Goal: Find contact information: Obtain details needed to contact an individual or organization

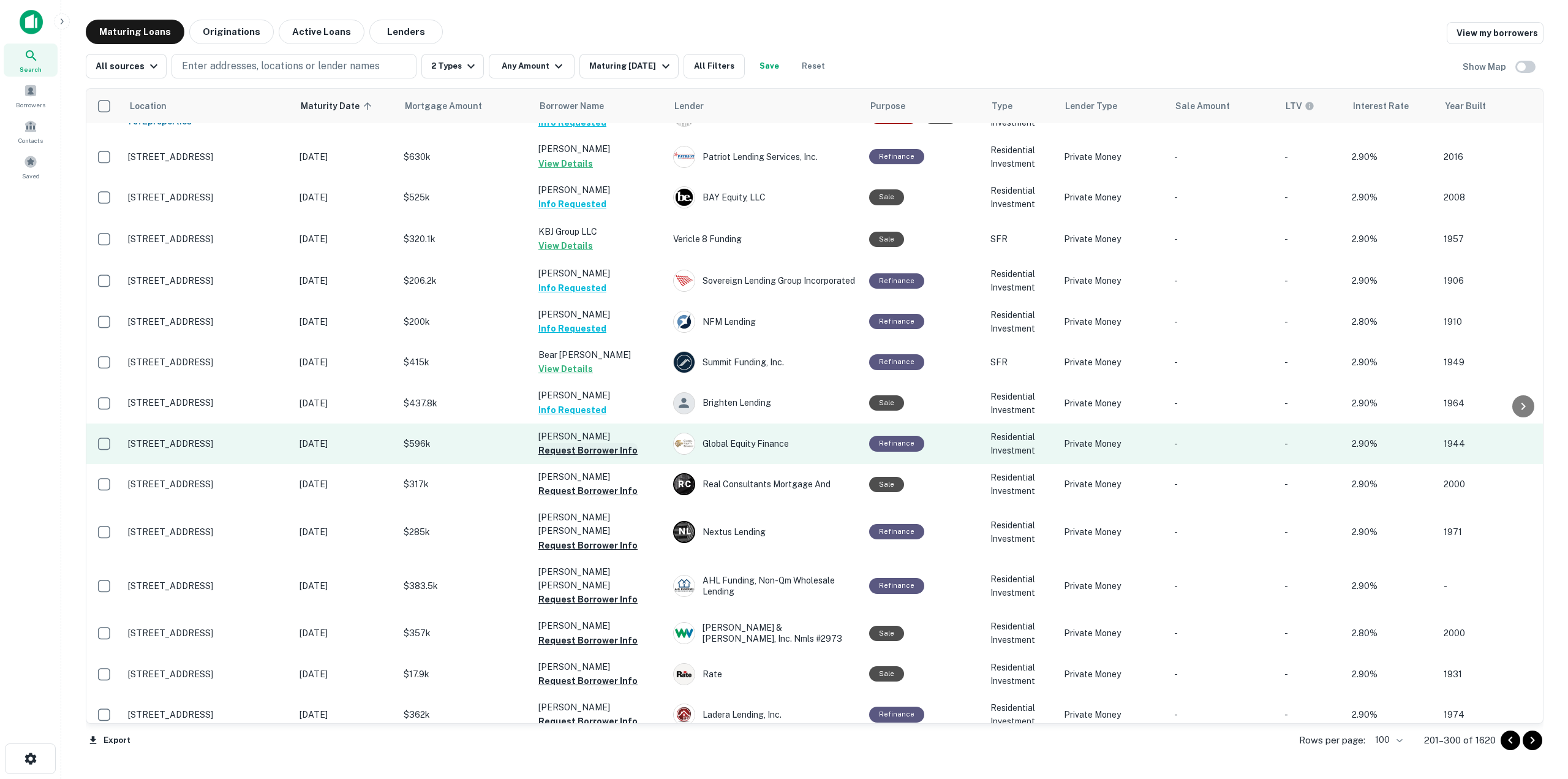
click at [601, 443] on button "Request Borrower Info" at bounding box center [588, 450] width 100 height 15
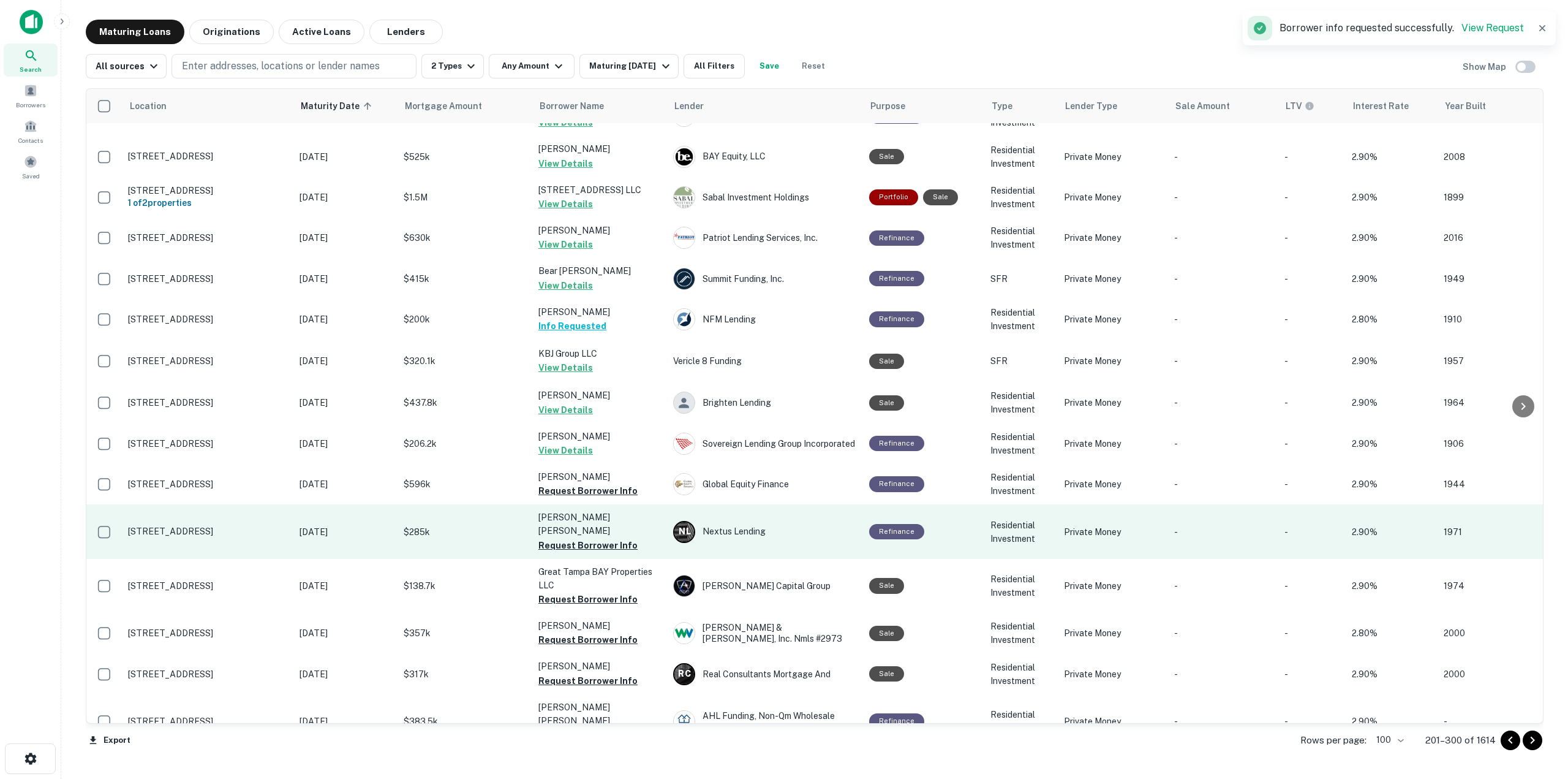
scroll to position [2655, 0]
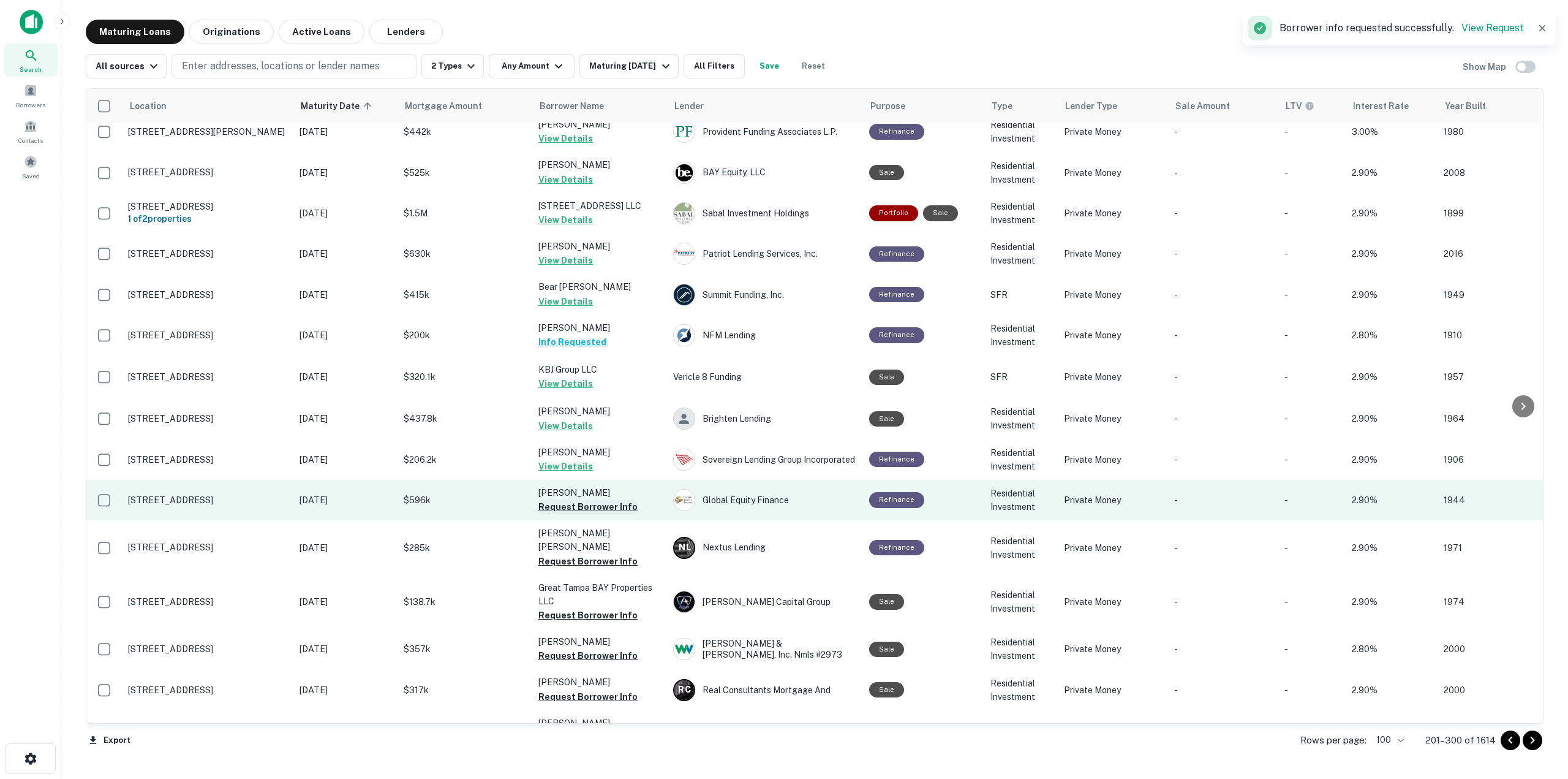
click at [595, 500] on button "Request Borrower Info" at bounding box center [588, 507] width 100 height 15
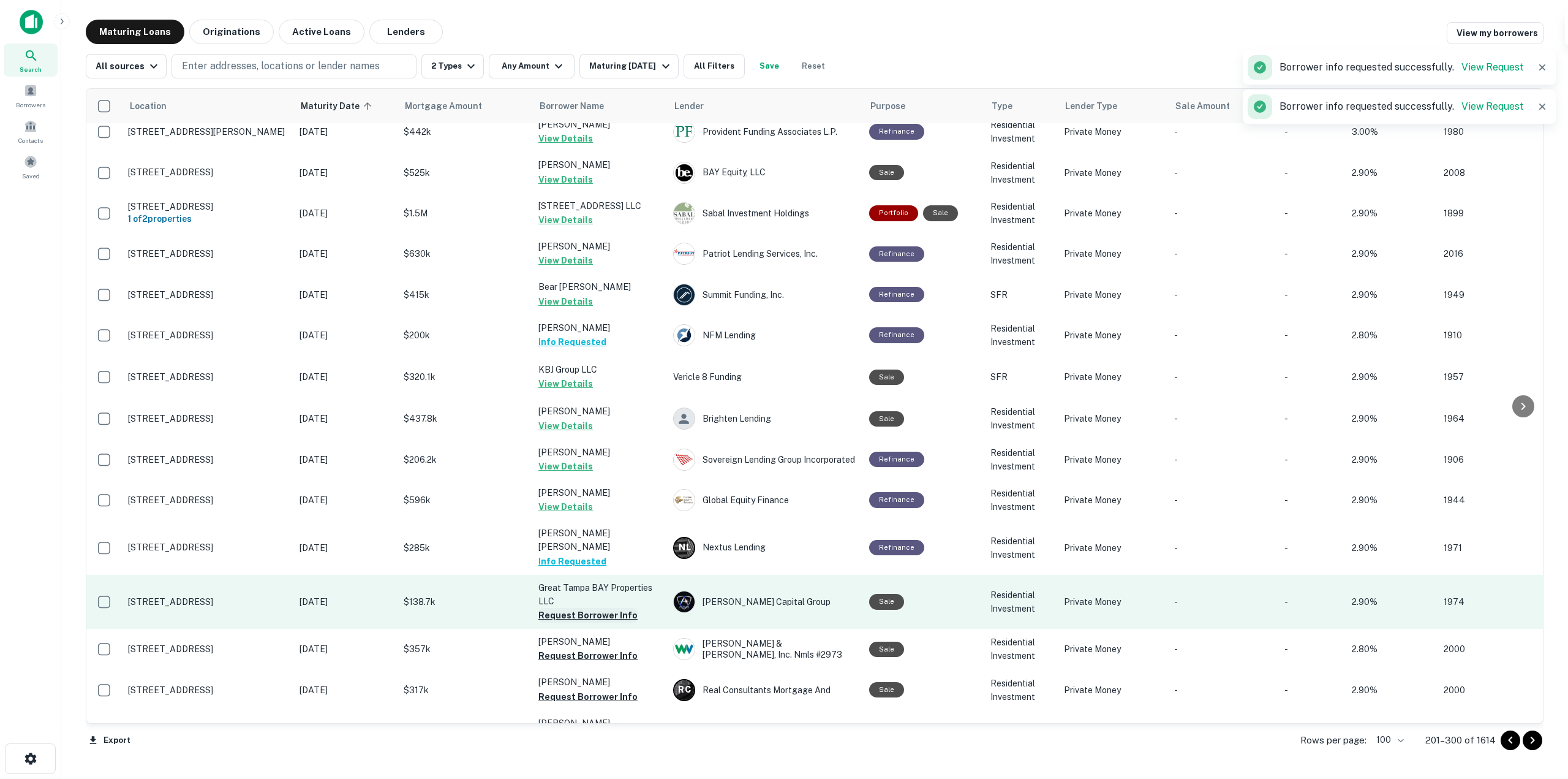
click at [616, 608] on button "Request Borrower Info" at bounding box center [588, 615] width 100 height 15
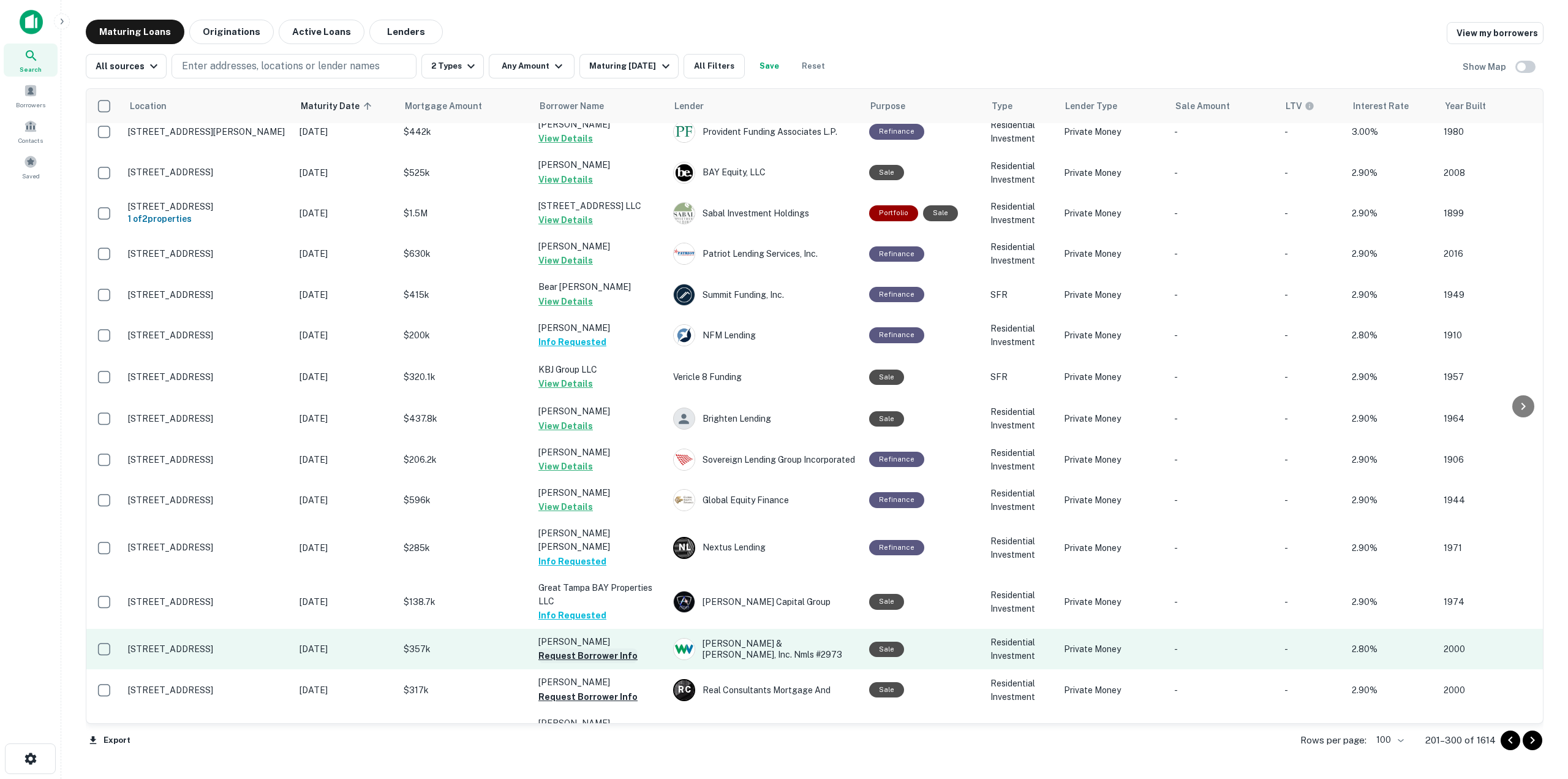
click at [573, 649] on button "Request Borrower Info" at bounding box center [588, 656] width 100 height 15
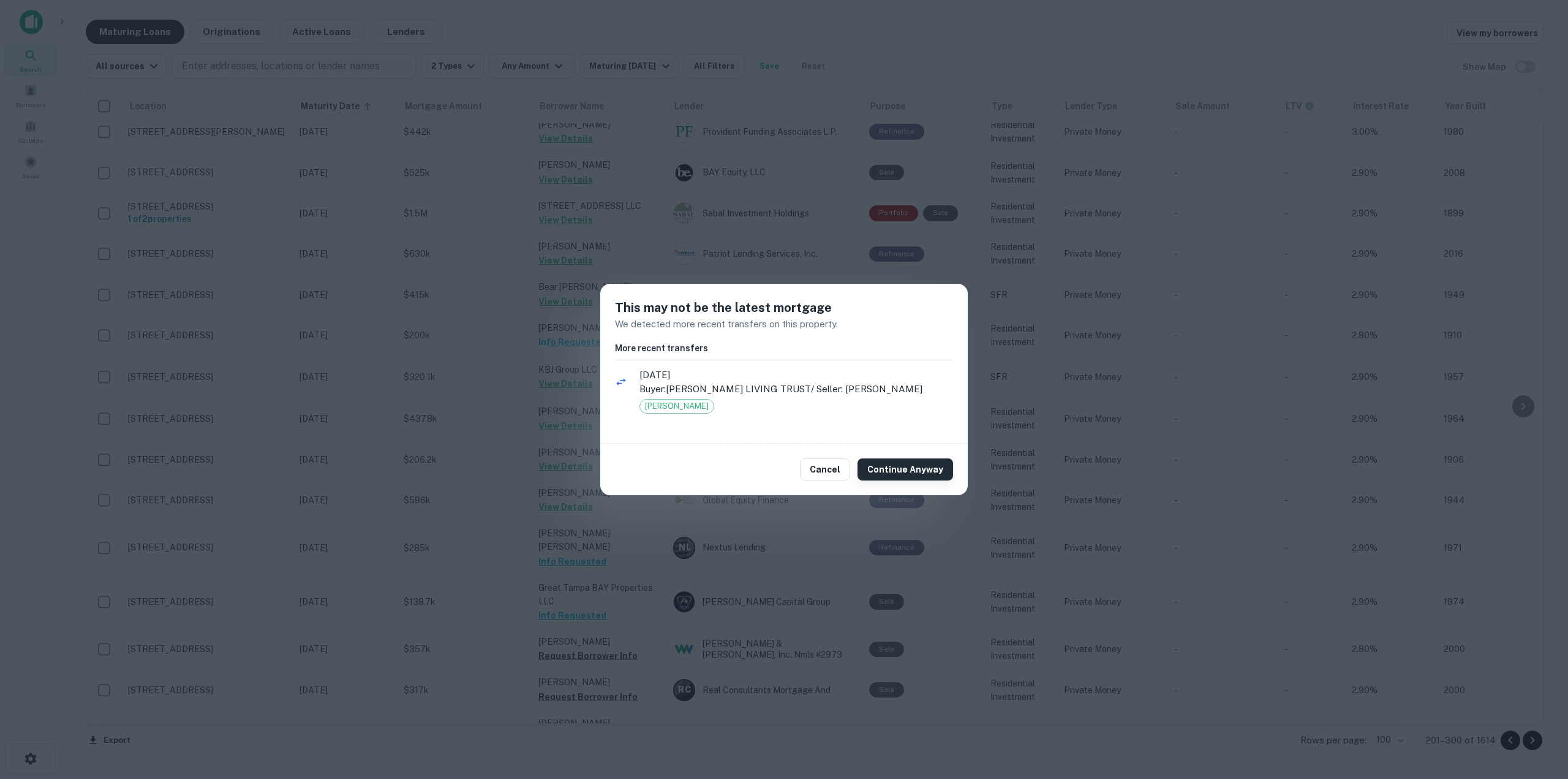
click at [927, 472] on button "Continue Anyway" at bounding box center [905, 469] width 96 height 22
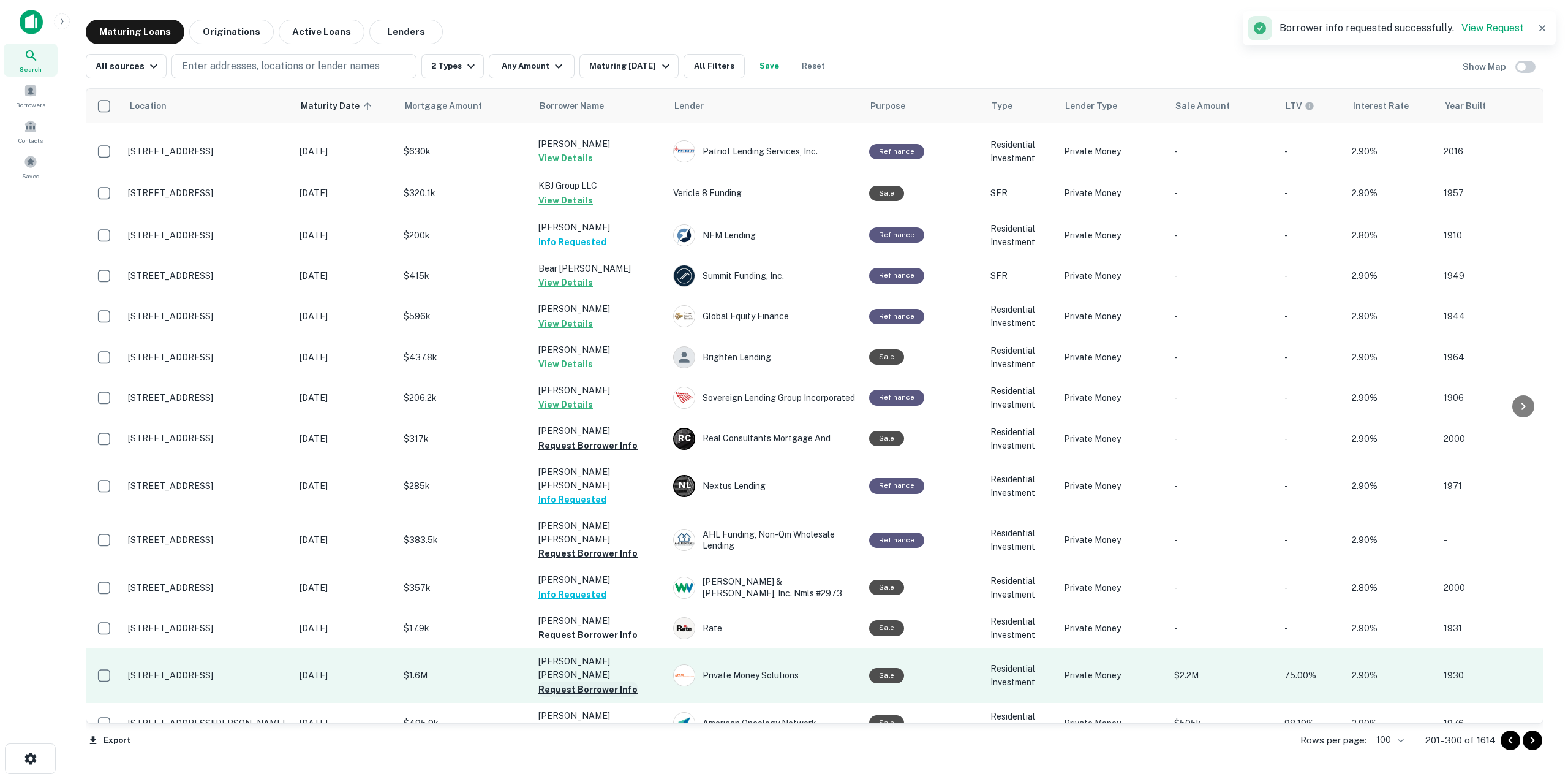
scroll to position [2839, 0]
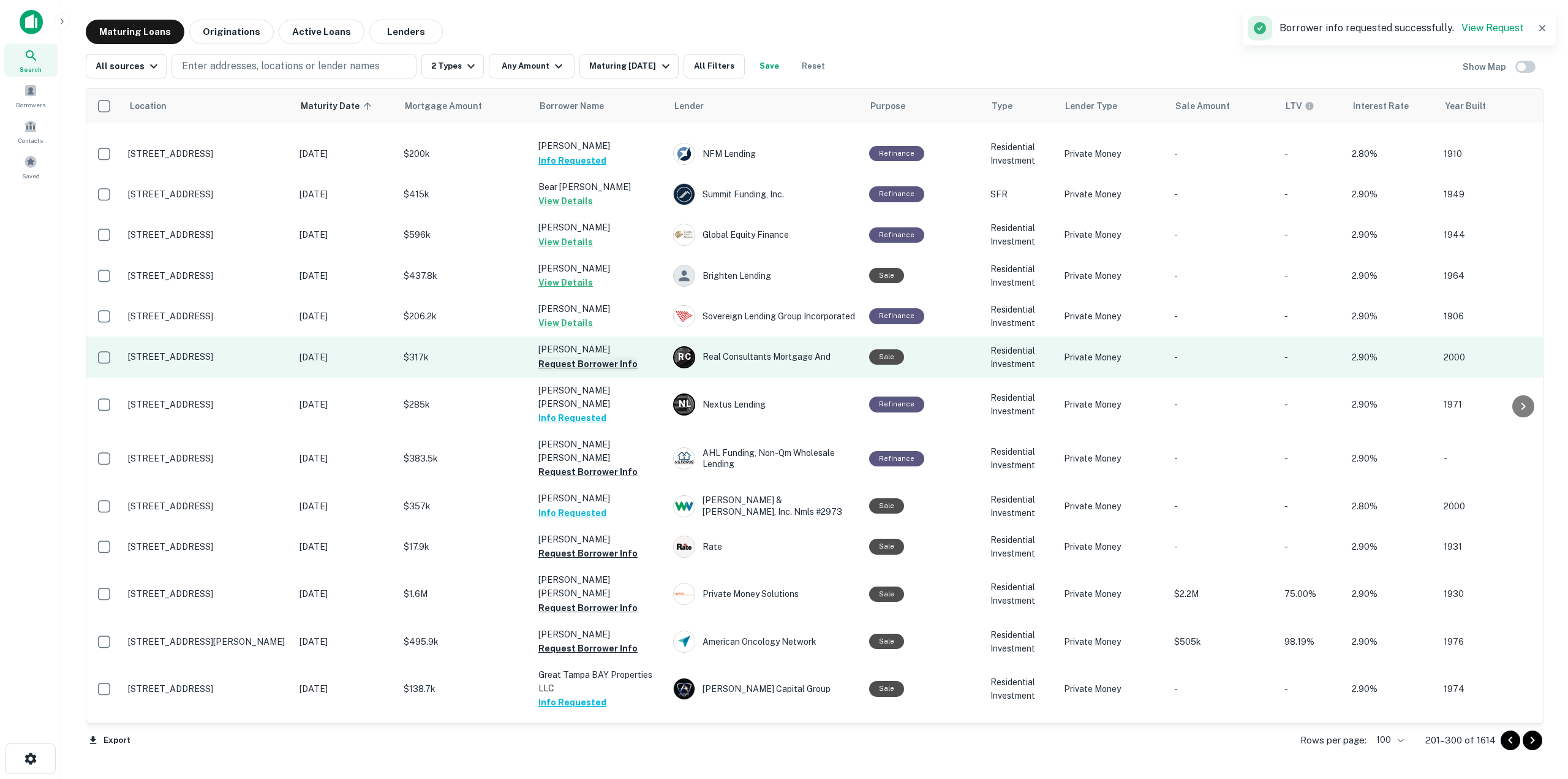
click at [616, 356] on button "Request Borrower Info" at bounding box center [588, 364] width 100 height 15
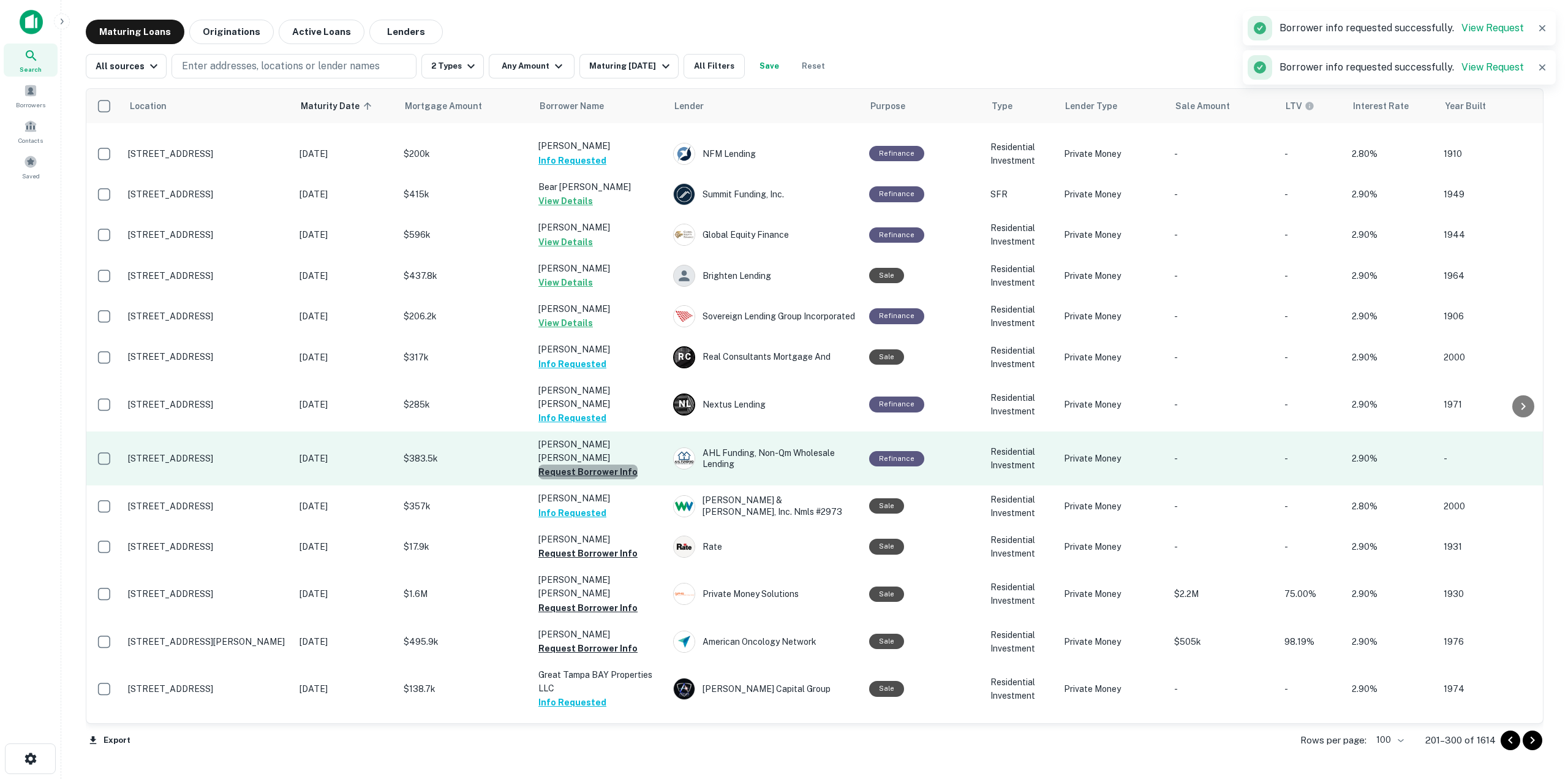
click at [613, 464] on button "Request Borrower Info" at bounding box center [588, 472] width 100 height 15
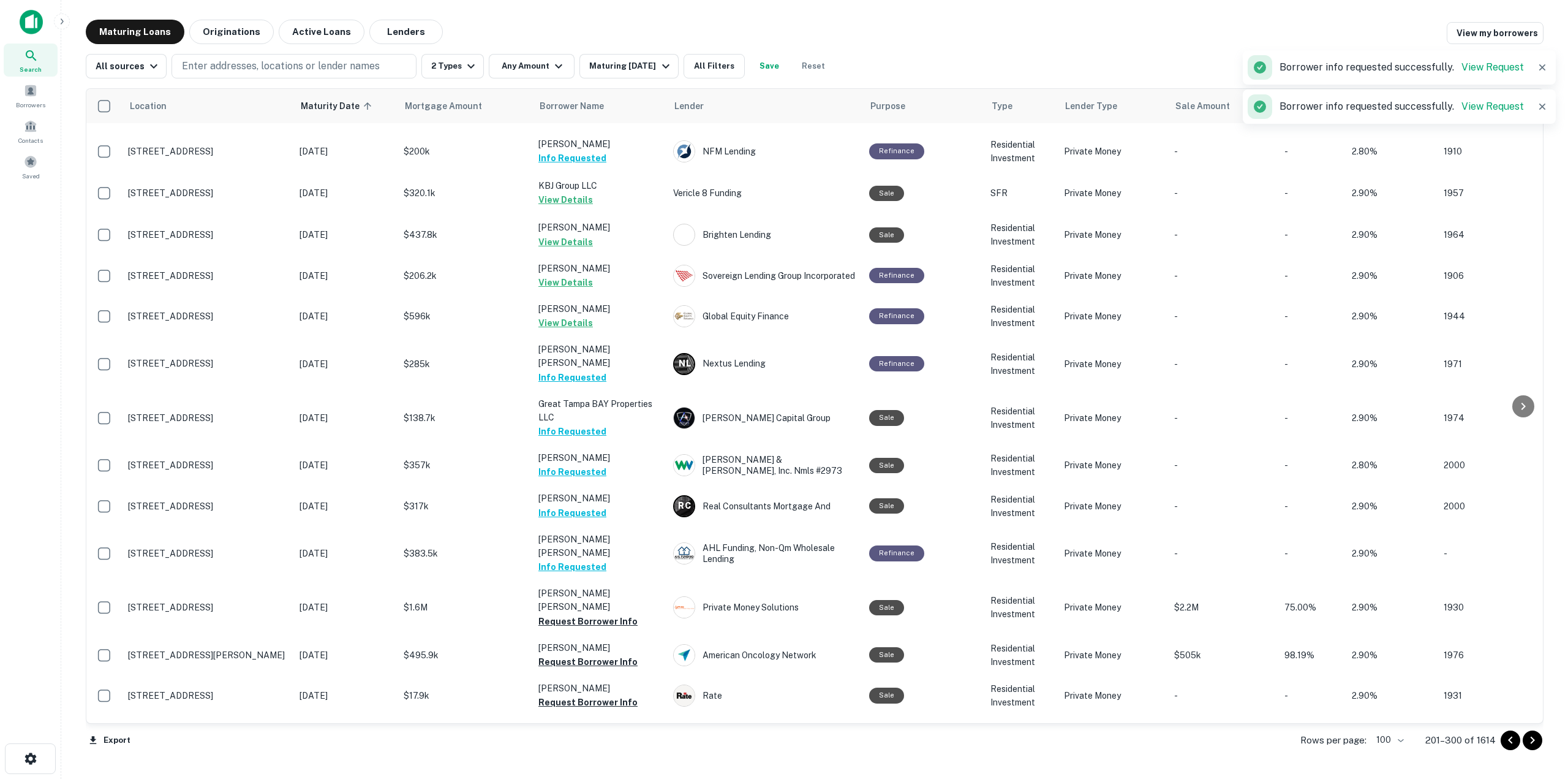
scroll to position [2853, 0]
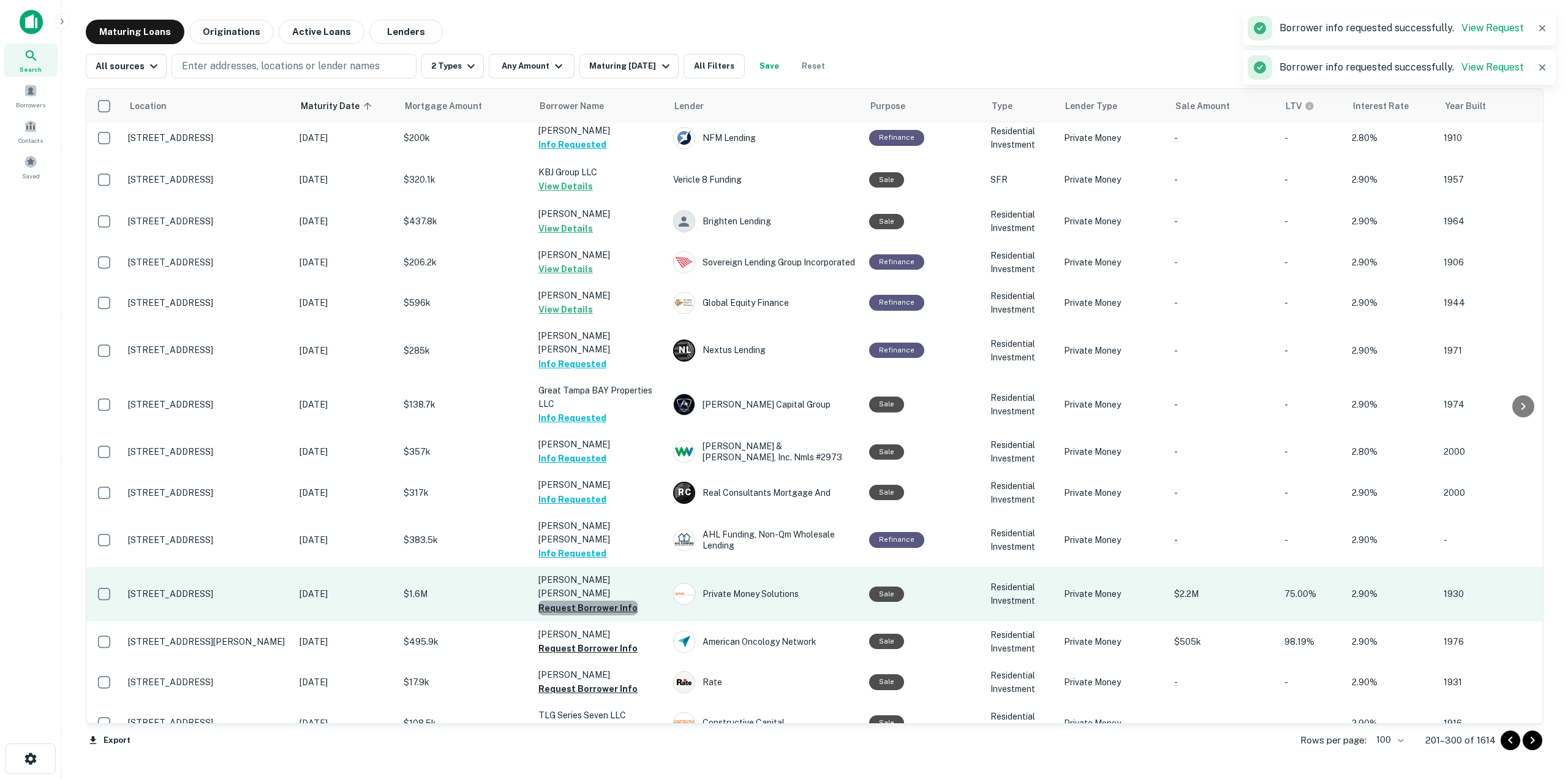
click at [614, 600] on button "Request Borrower Info" at bounding box center [588, 608] width 100 height 15
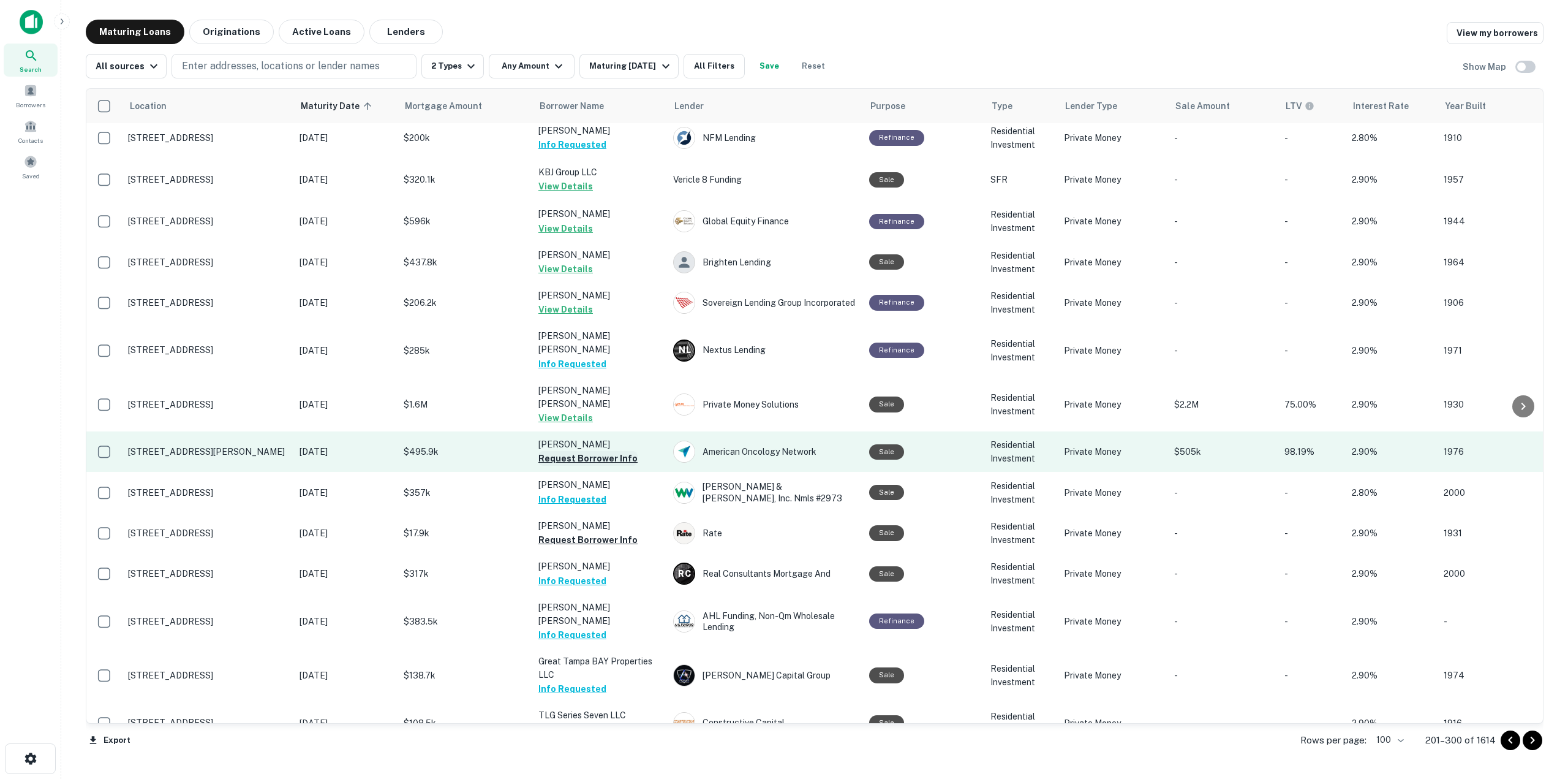
click at [587, 451] on button "Request Borrower Info" at bounding box center [588, 459] width 100 height 15
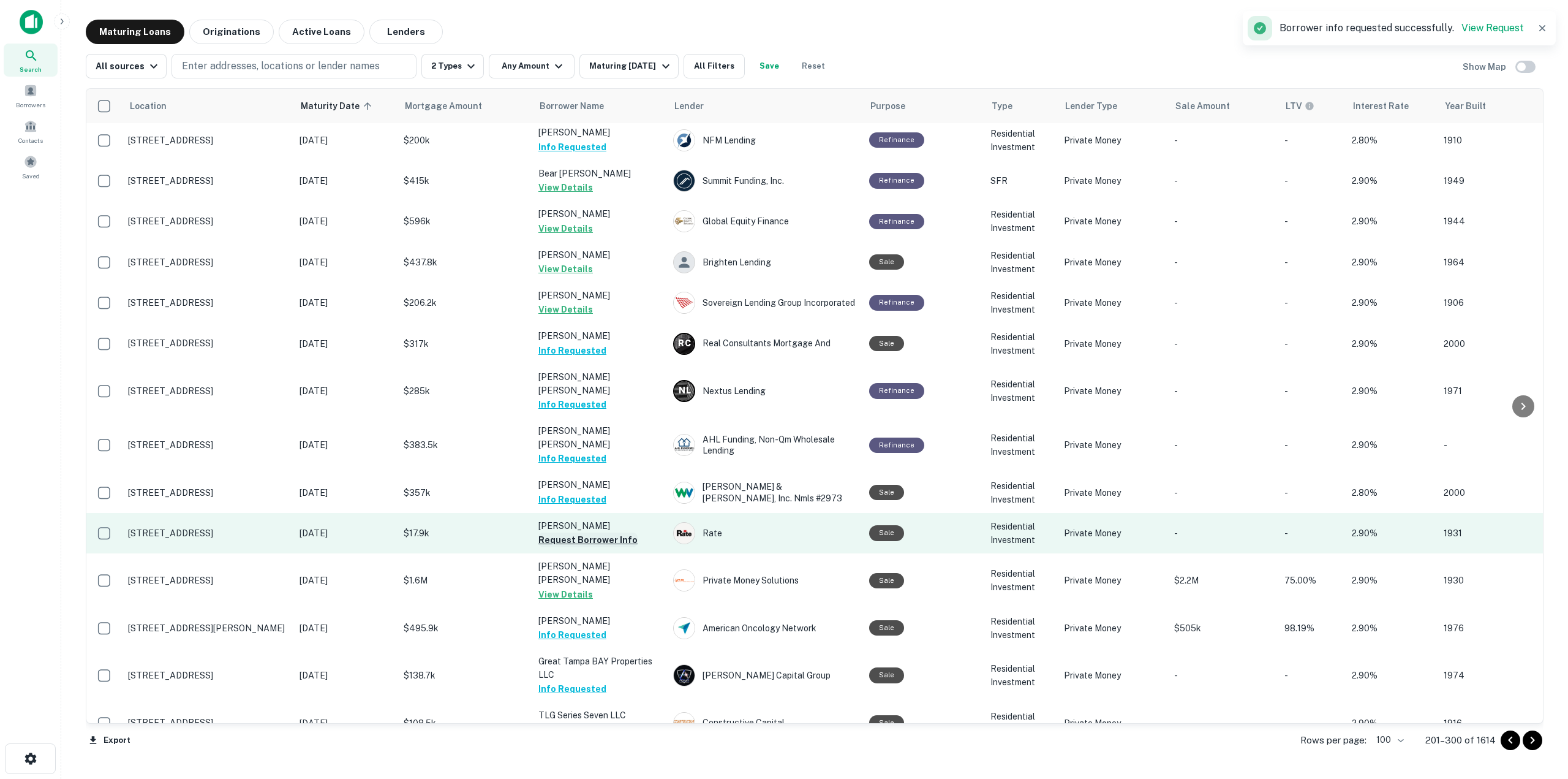
click at [604, 532] on button "Request Borrower Info" at bounding box center [588, 540] width 100 height 15
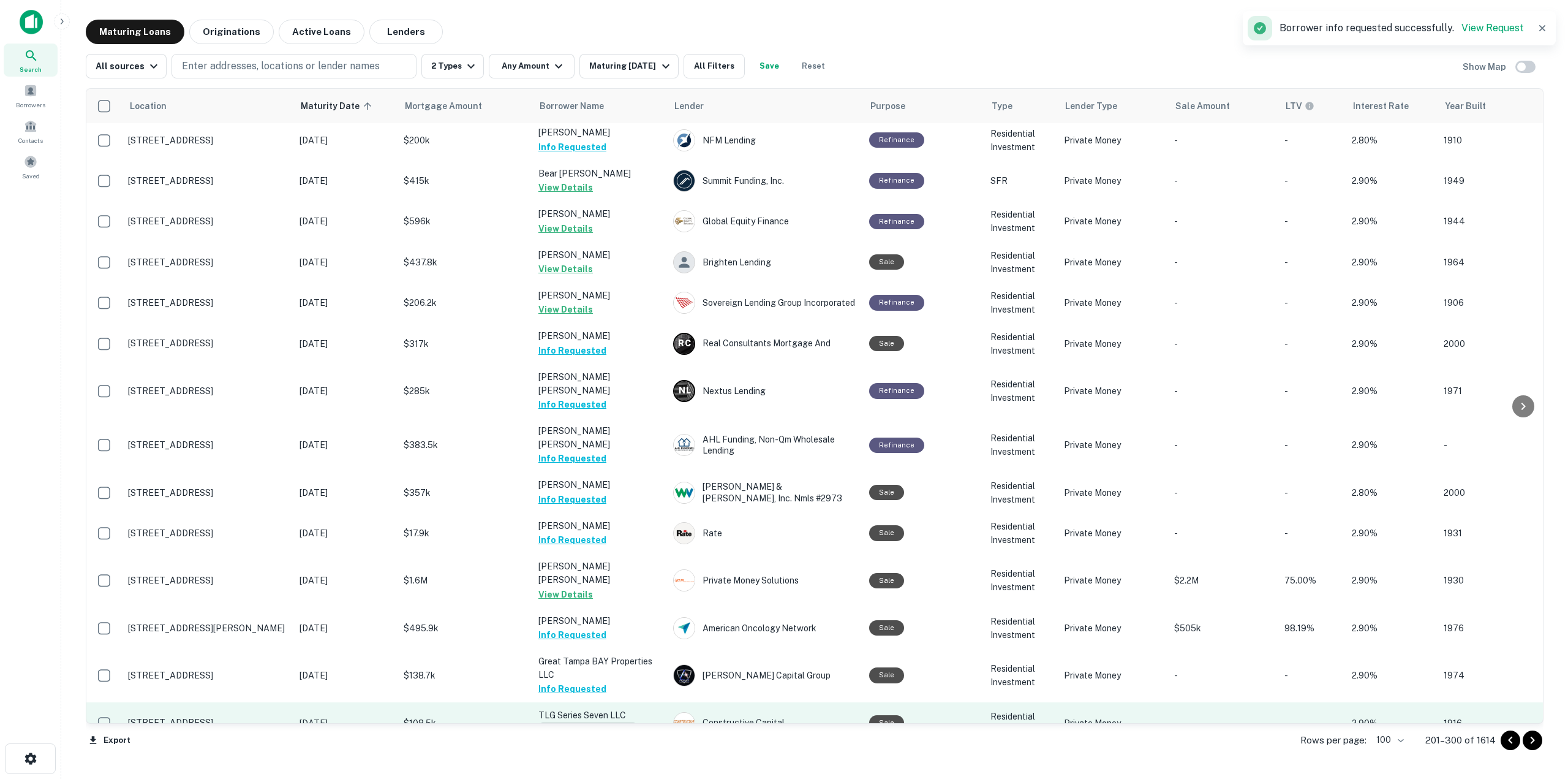
click at [614, 722] on button "Request Borrower Info" at bounding box center [588, 730] width 100 height 15
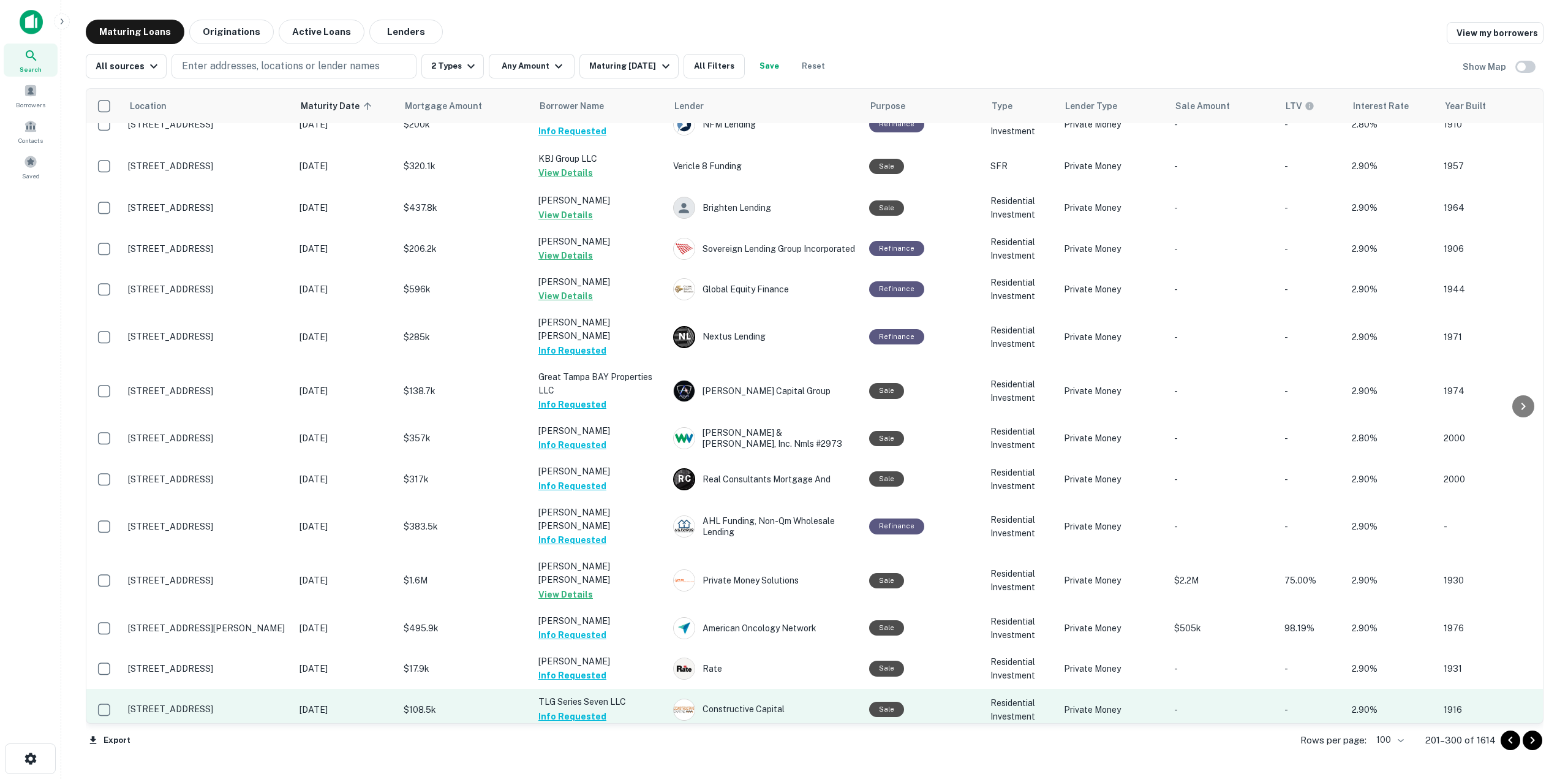
scroll to position [2988, 0]
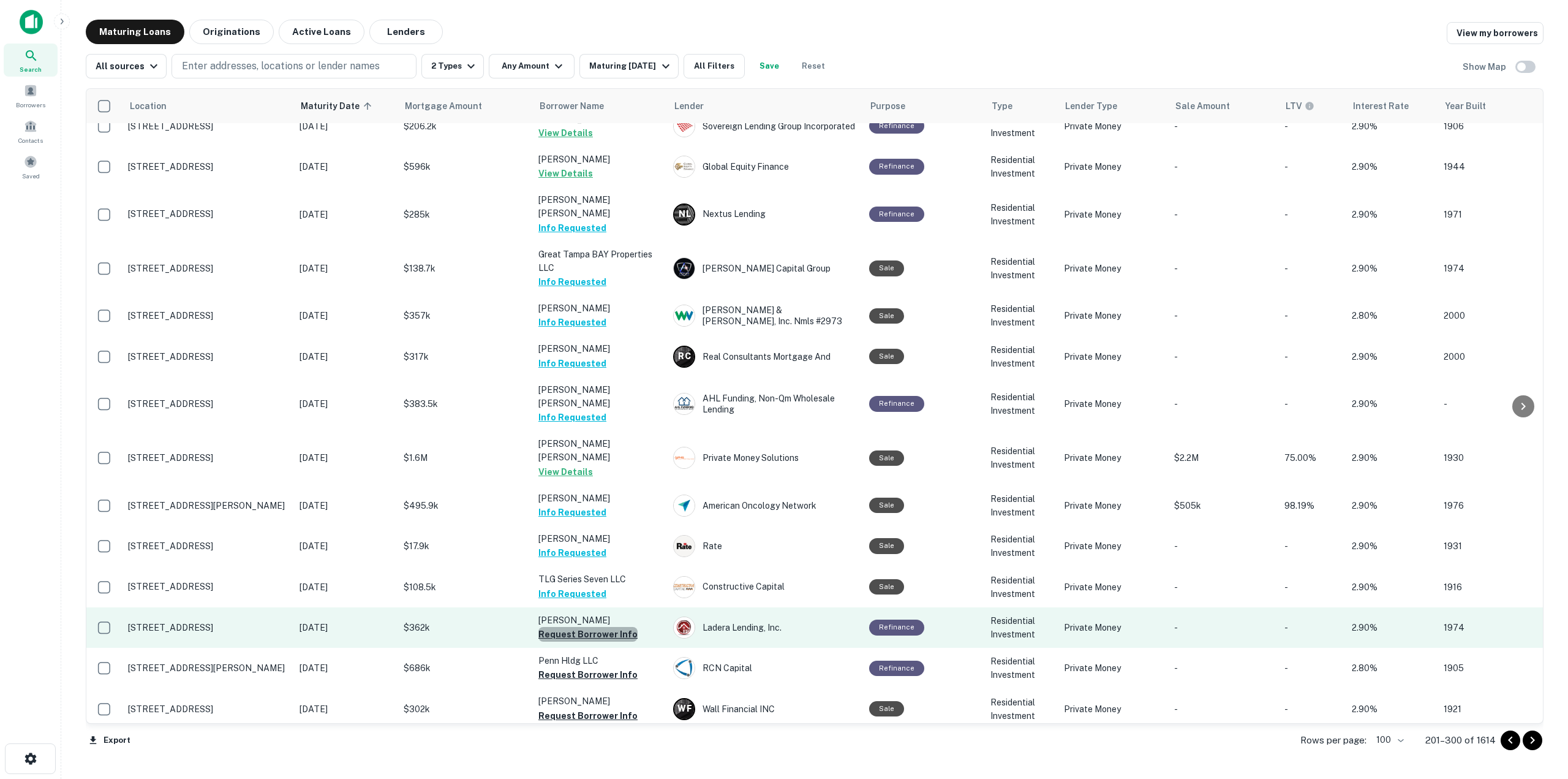
click at [596, 627] on button "Request Borrower Info" at bounding box center [588, 635] width 100 height 15
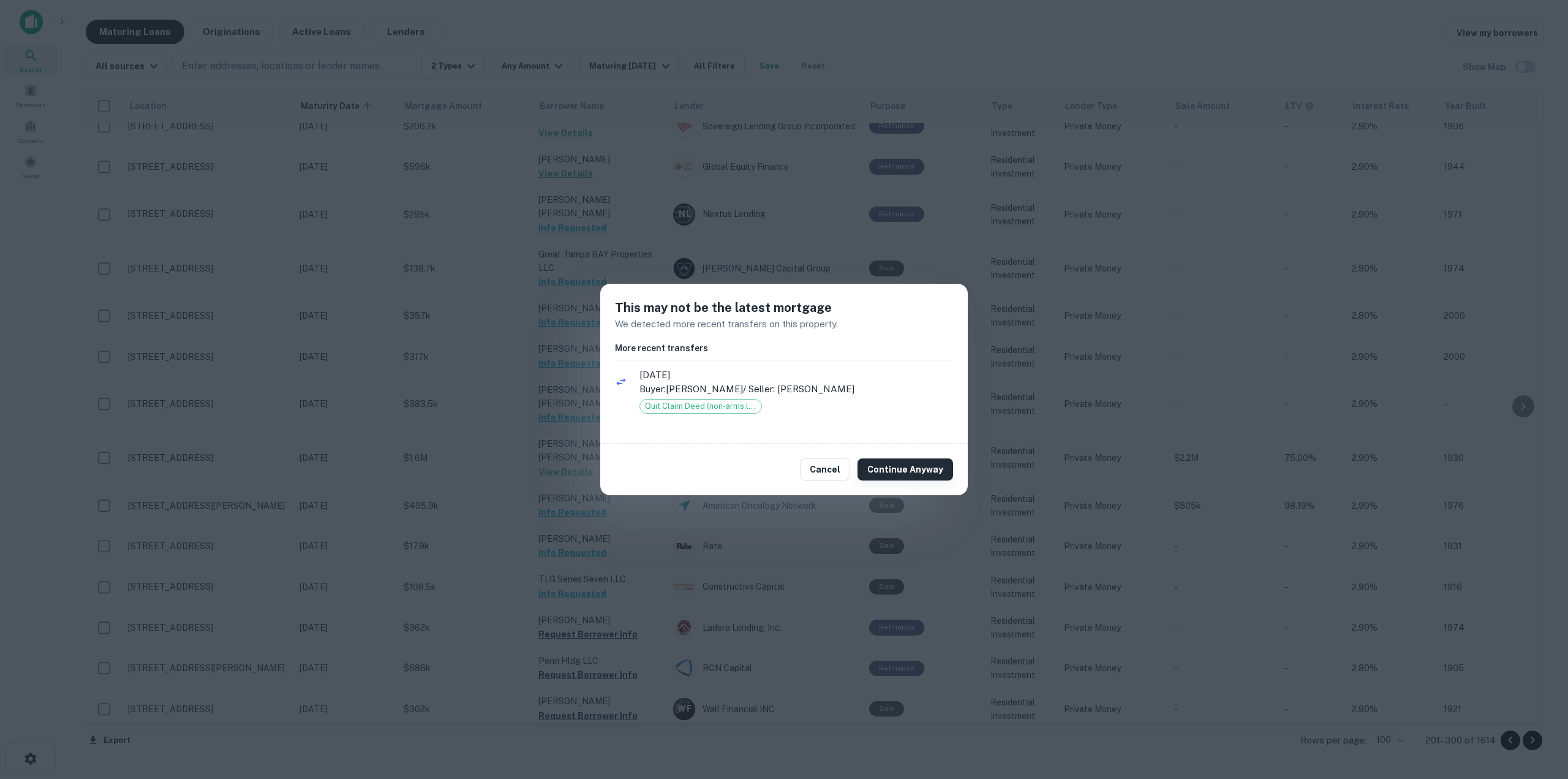
click at [937, 461] on button "Continue Anyway" at bounding box center [905, 469] width 96 height 22
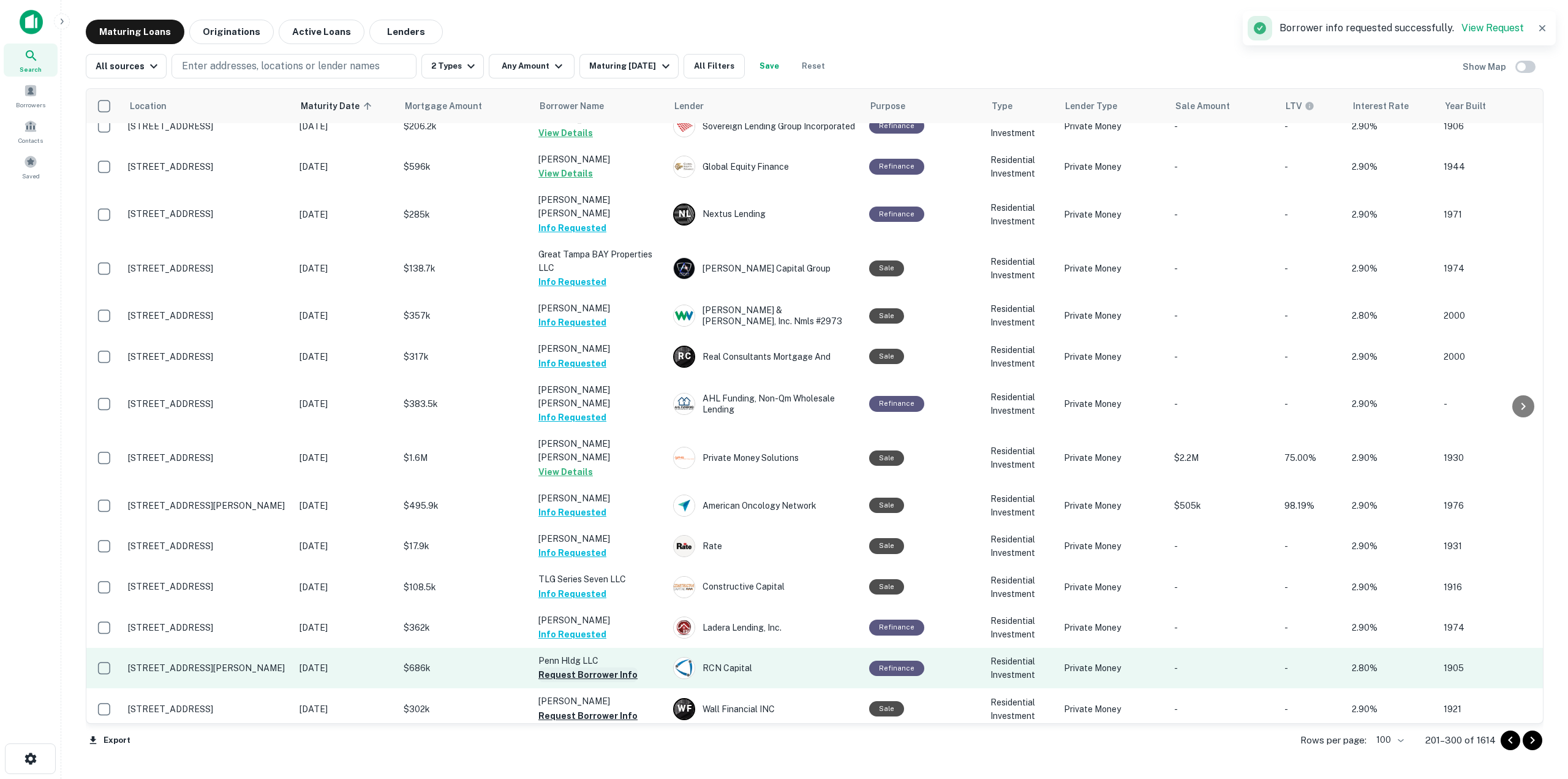
click at [580, 667] on button "Request Borrower Info" at bounding box center [588, 675] width 100 height 15
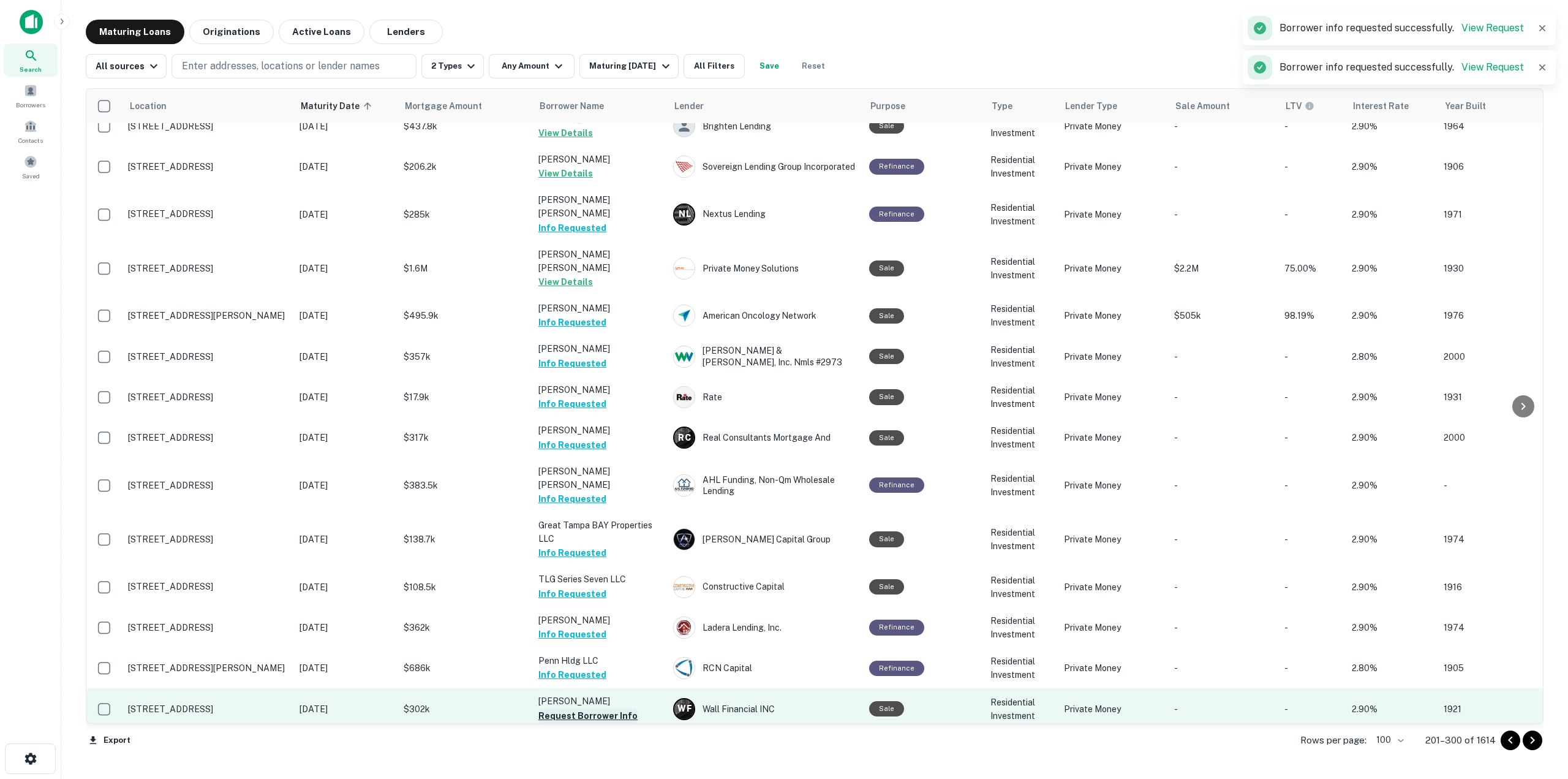
click at [615, 708] on button "Request Borrower Info" at bounding box center [588, 716] width 100 height 15
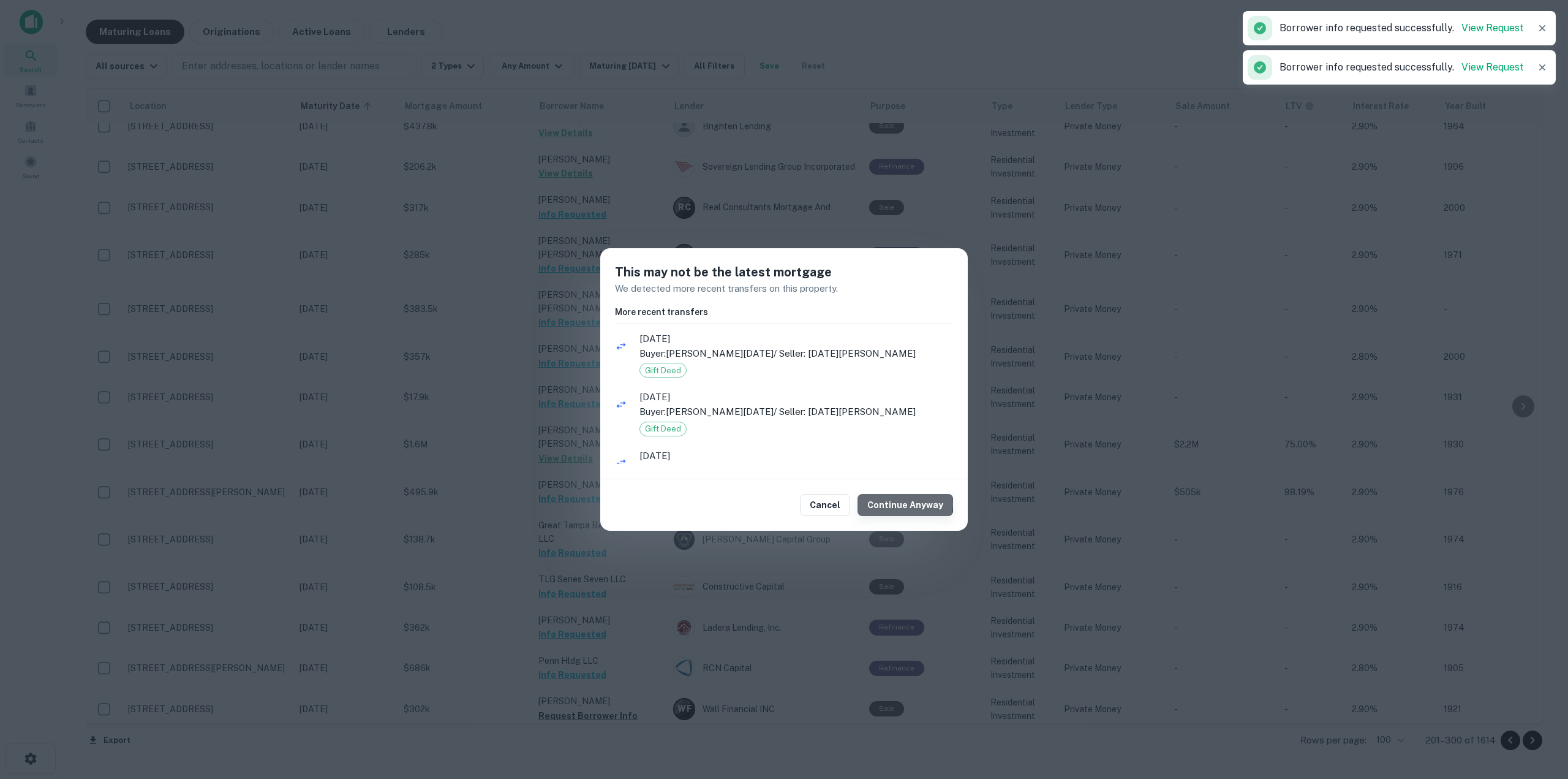
click at [909, 504] on button "Continue Anyway" at bounding box center [905, 505] width 96 height 22
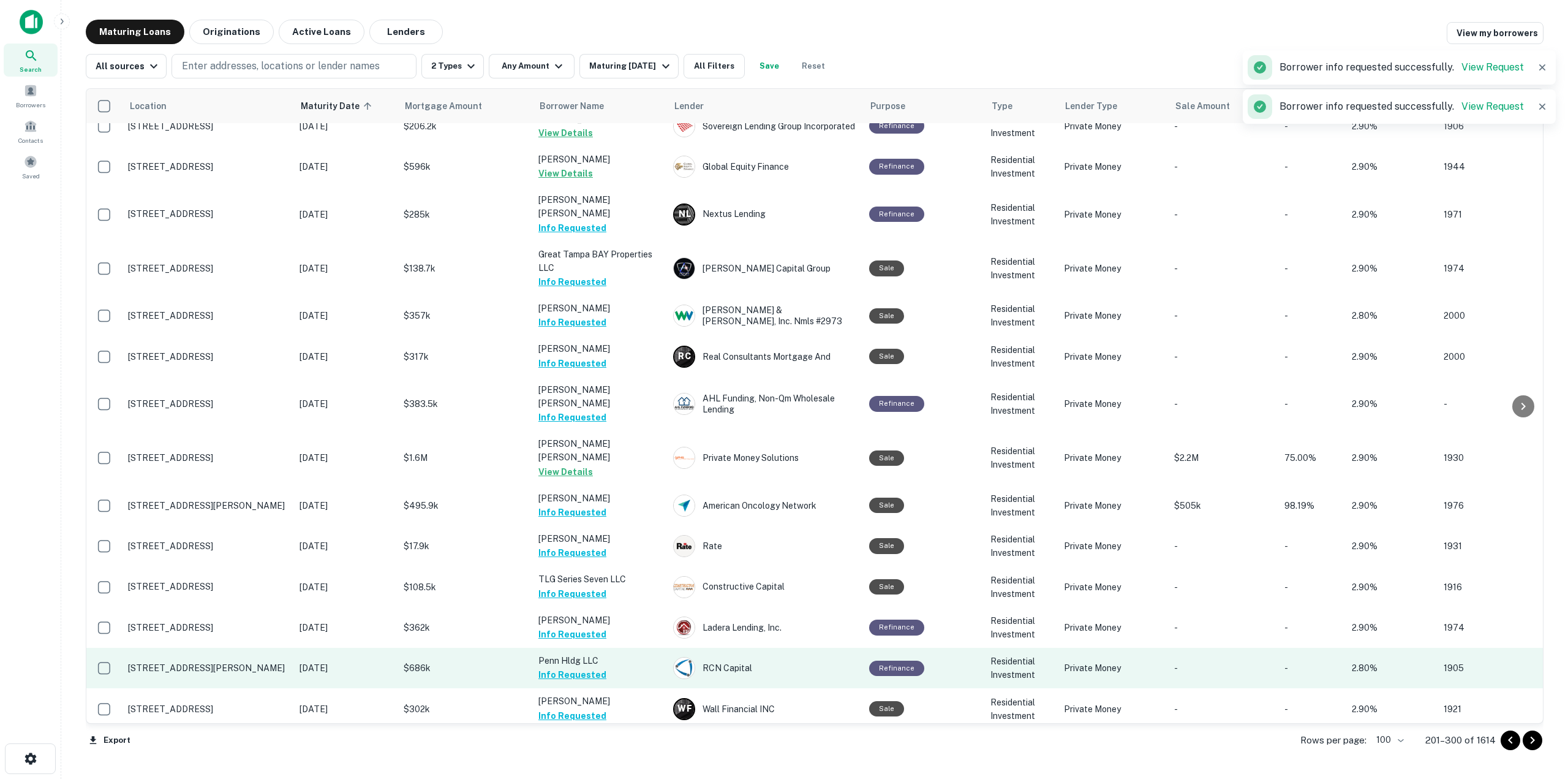
scroll to position [3002, 0]
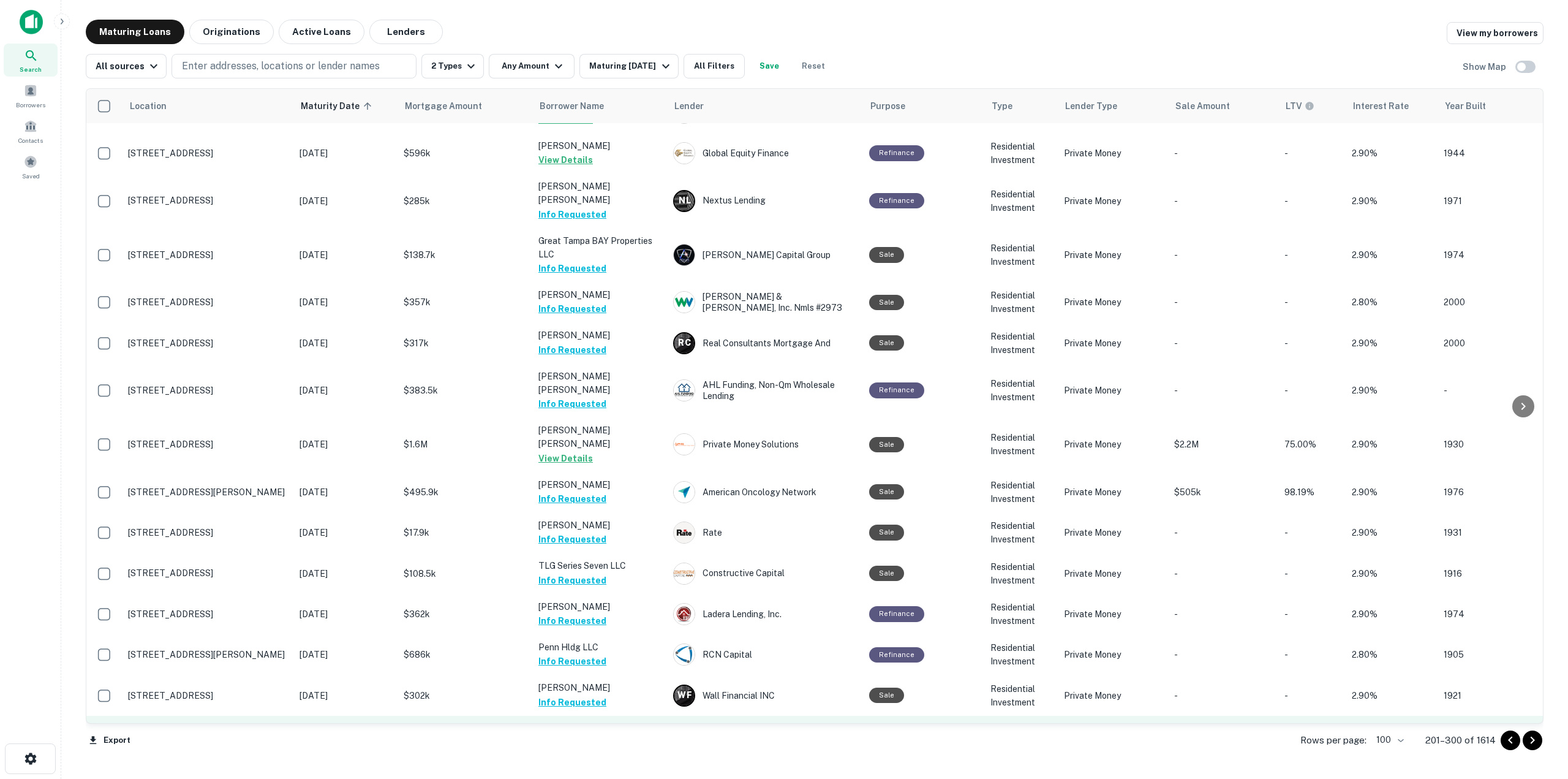
click at [604, 735] on button "Request Borrower Info" at bounding box center [588, 743] width 100 height 15
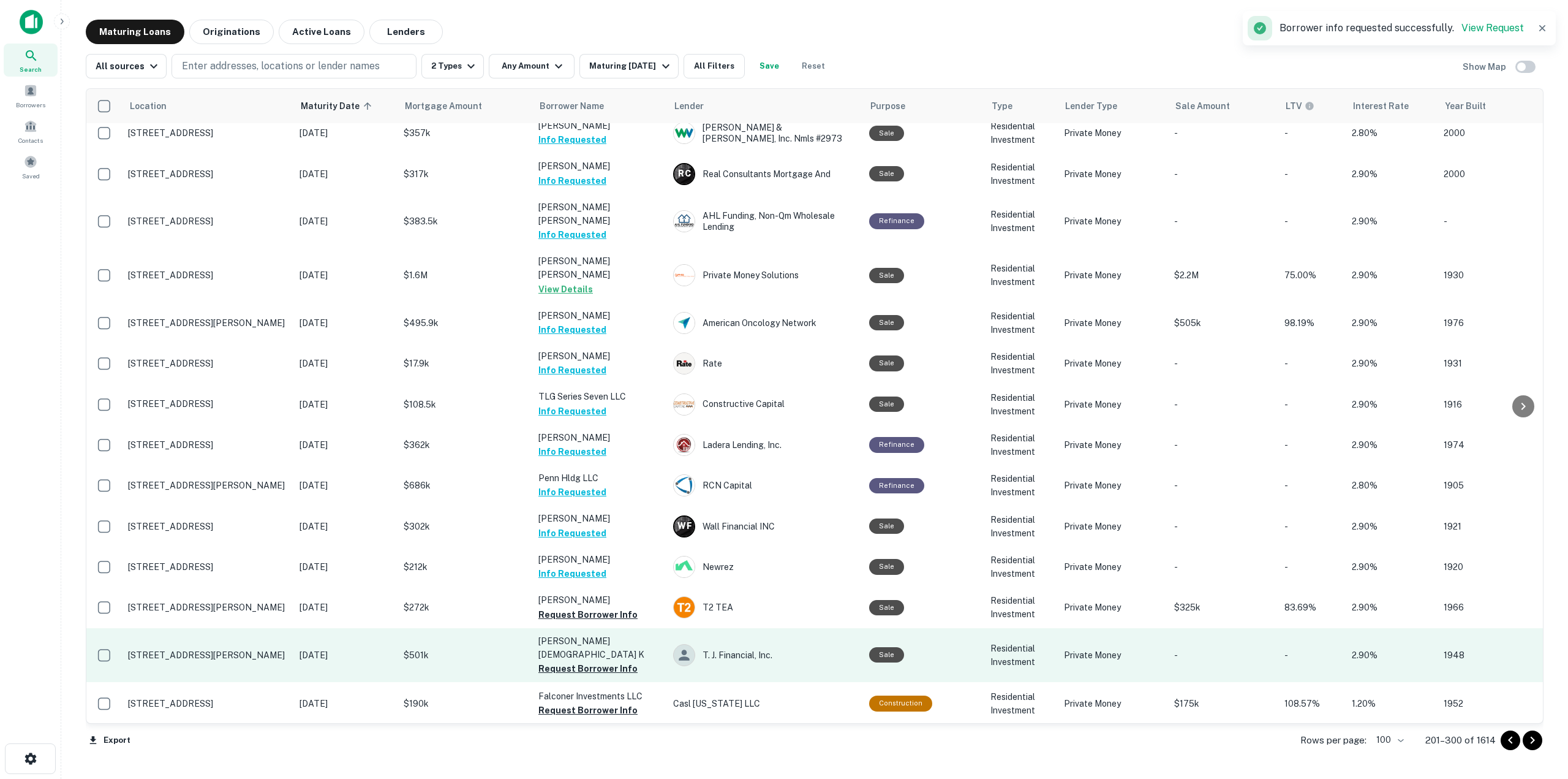
scroll to position [3186, 0]
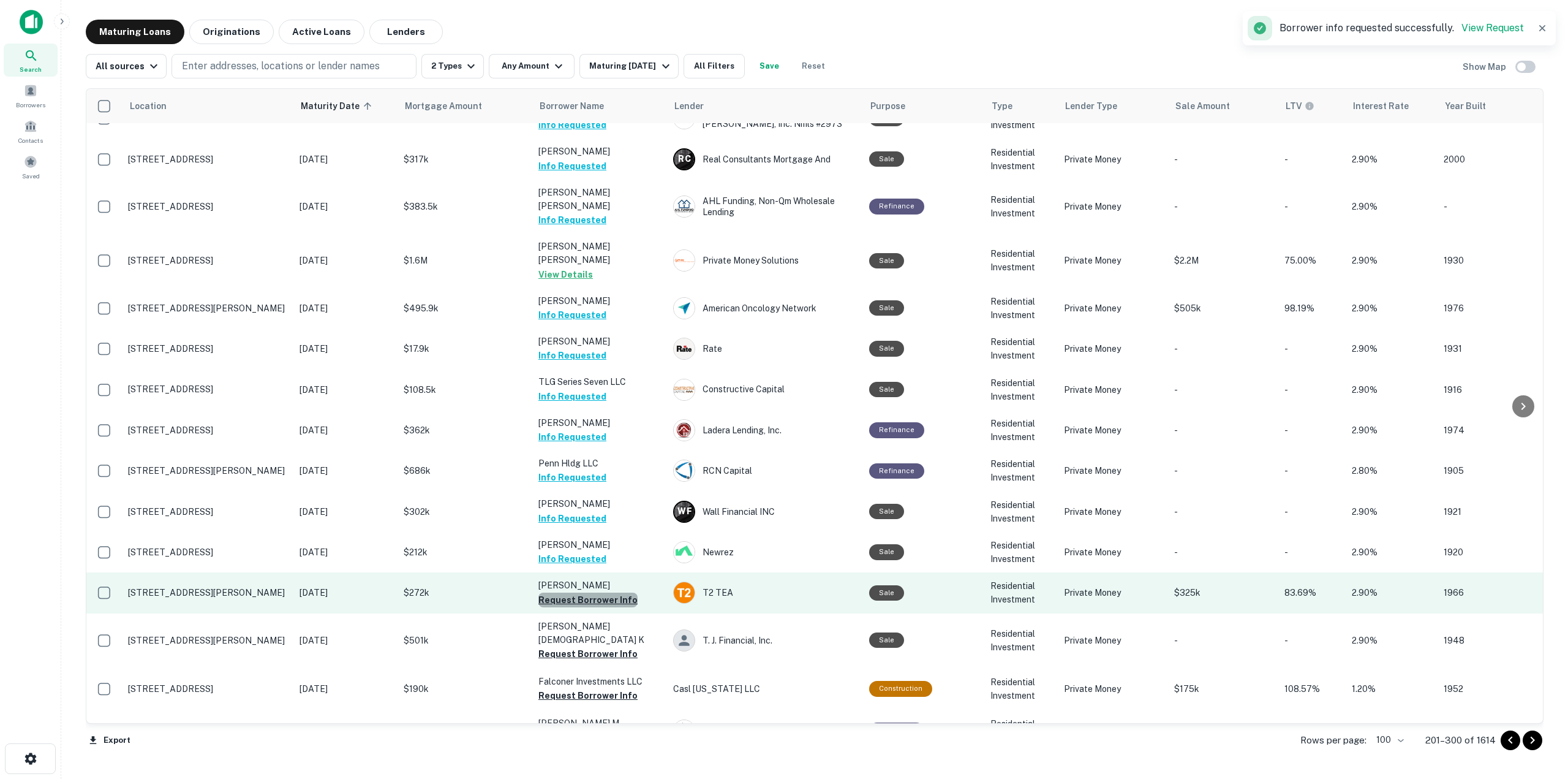
click at [621, 593] on button "Request Borrower Info" at bounding box center [588, 600] width 100 height 15
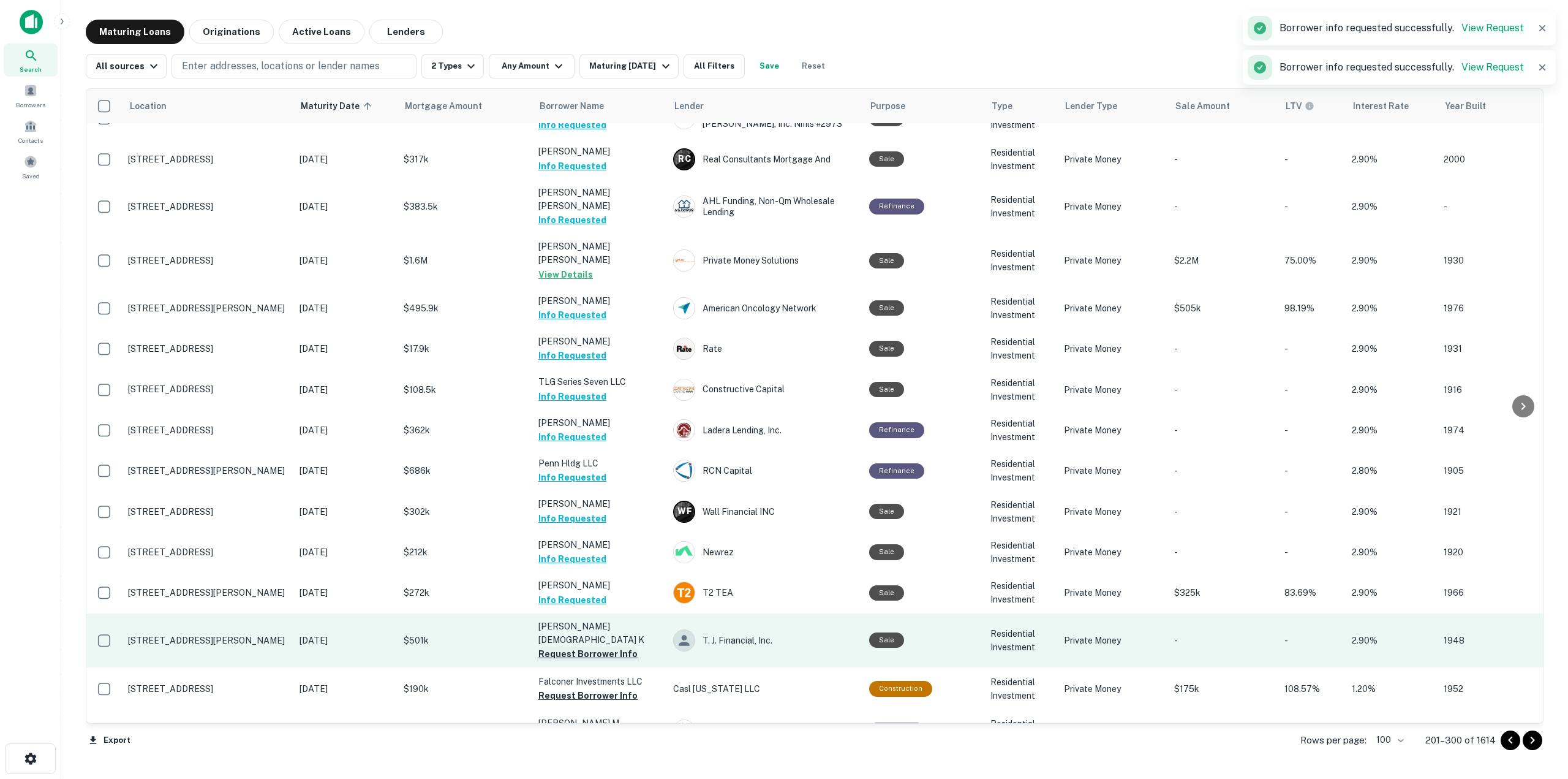
click at [604, 647] on button "Request Borrower Info" at bounding box center [588, 654] width 100 height 15
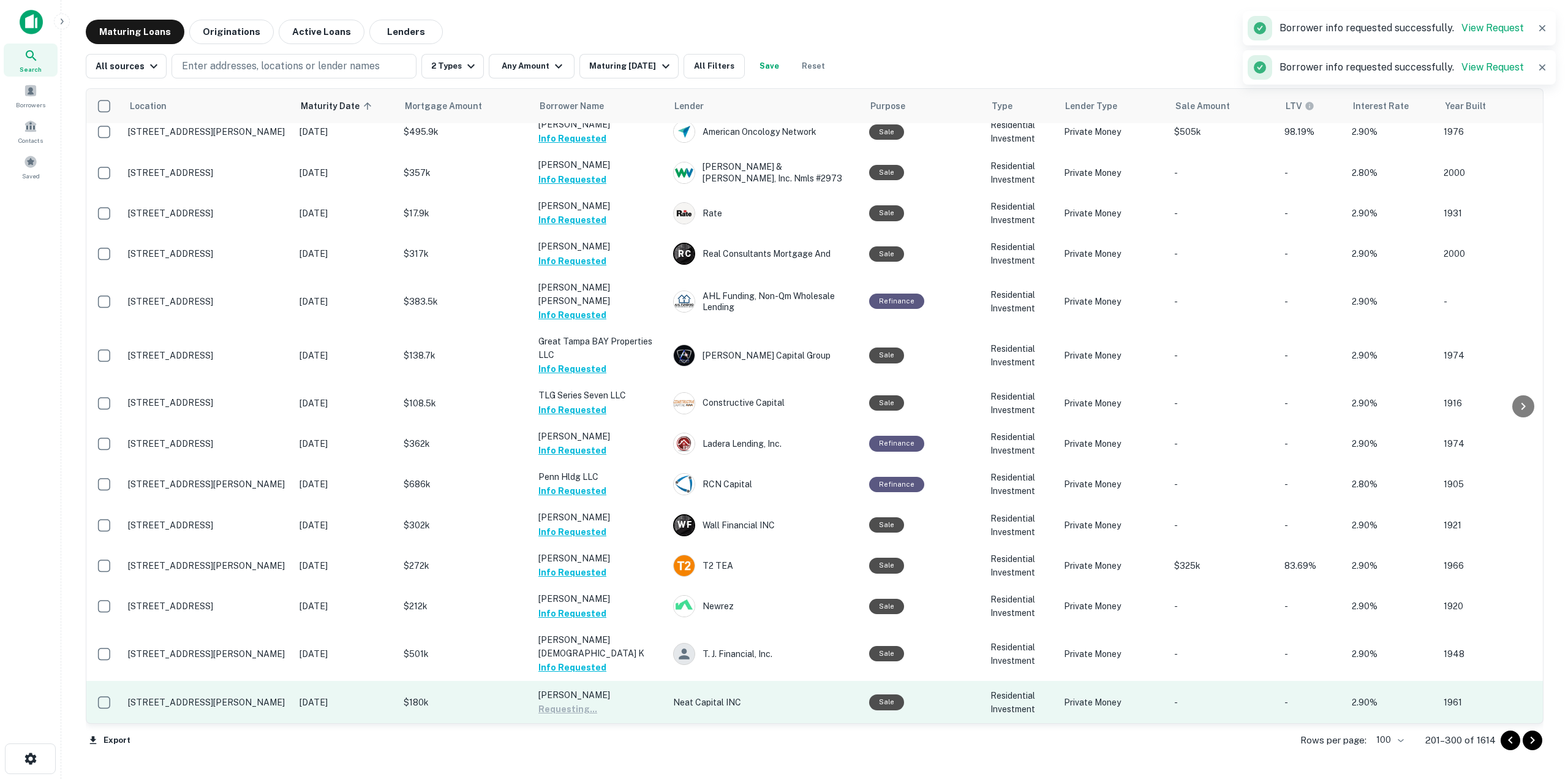
scroll to position [3295, 0]
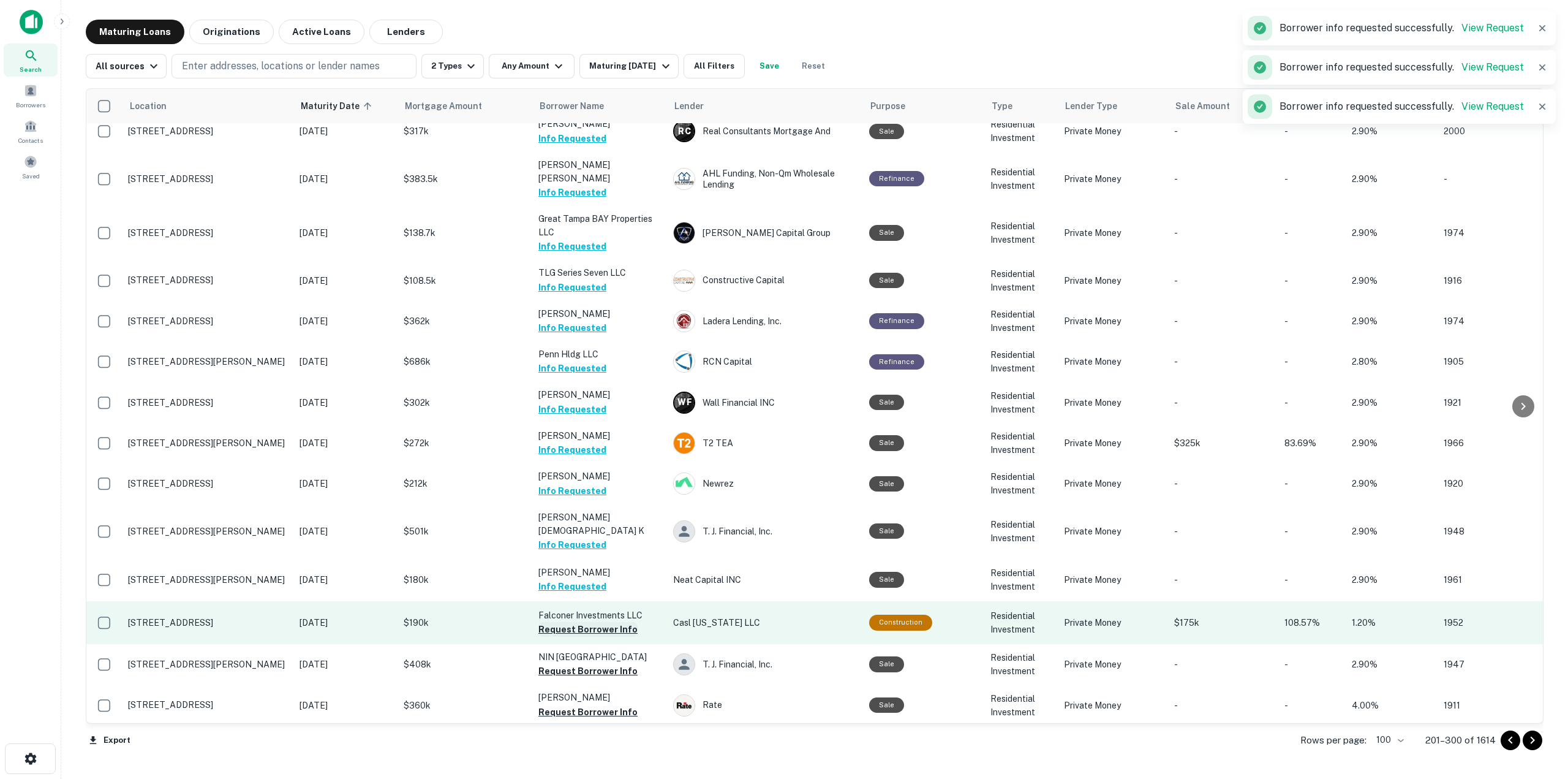
click at [615, 622] on button "Request Borrower Info" at bounding box center [588, 629] width 100 height 15
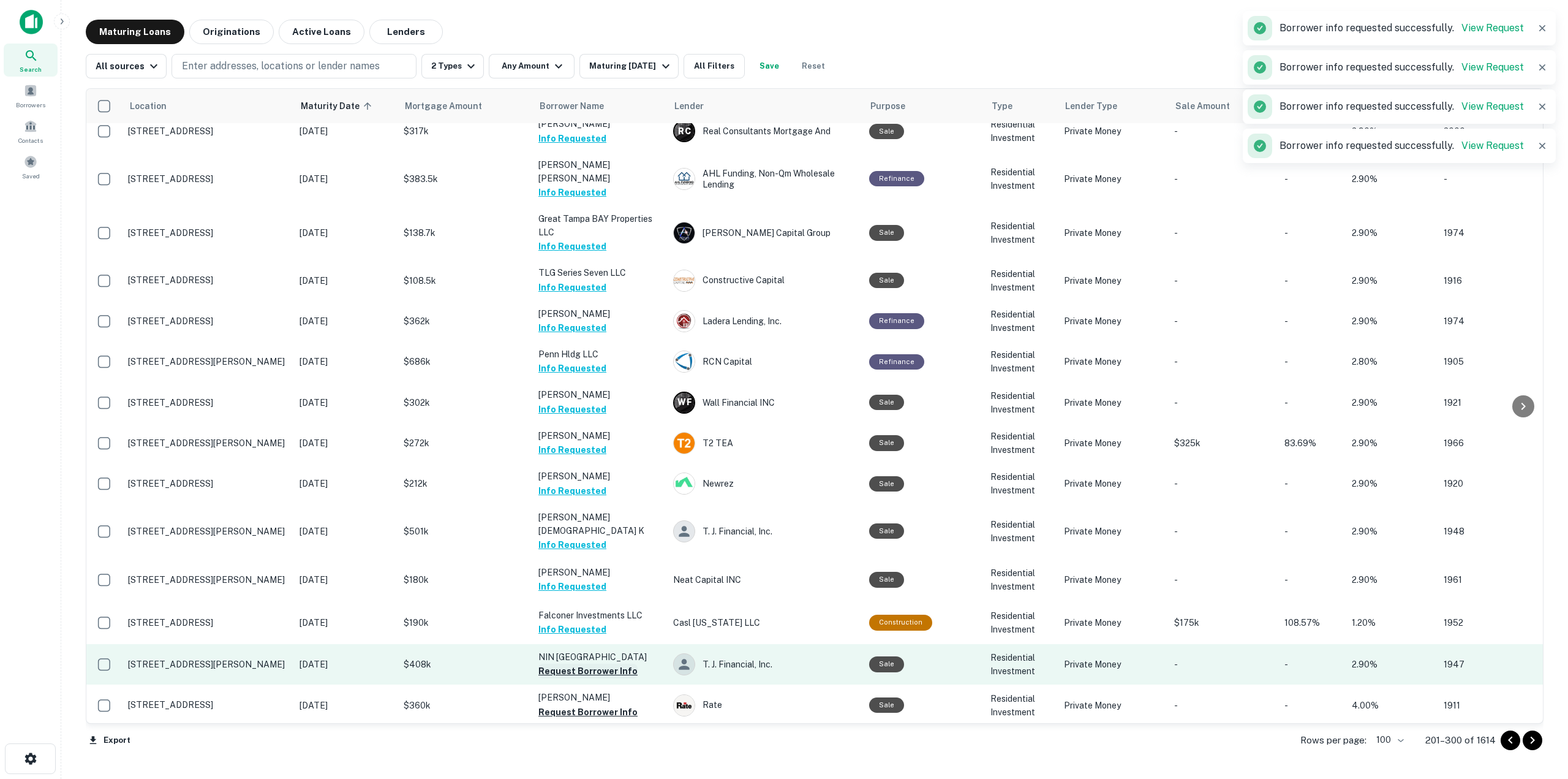
click at [590, 664] on button "Request Borrower Info" at bounding box center [588, 671] width 100 height 15
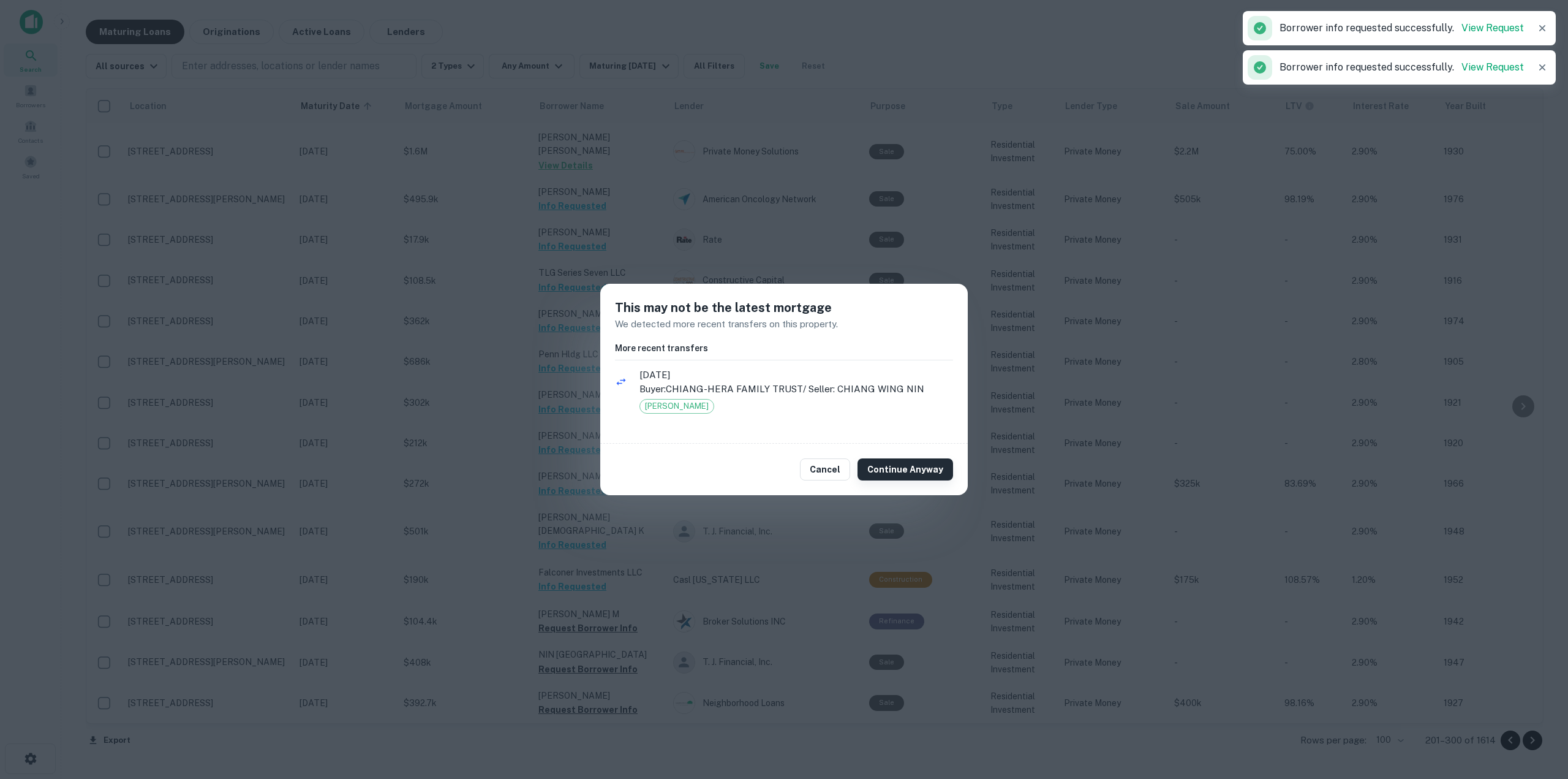
click at [881, 462] on button "Continue Anyway" at bounding box center [905, 469] width 96 height 22
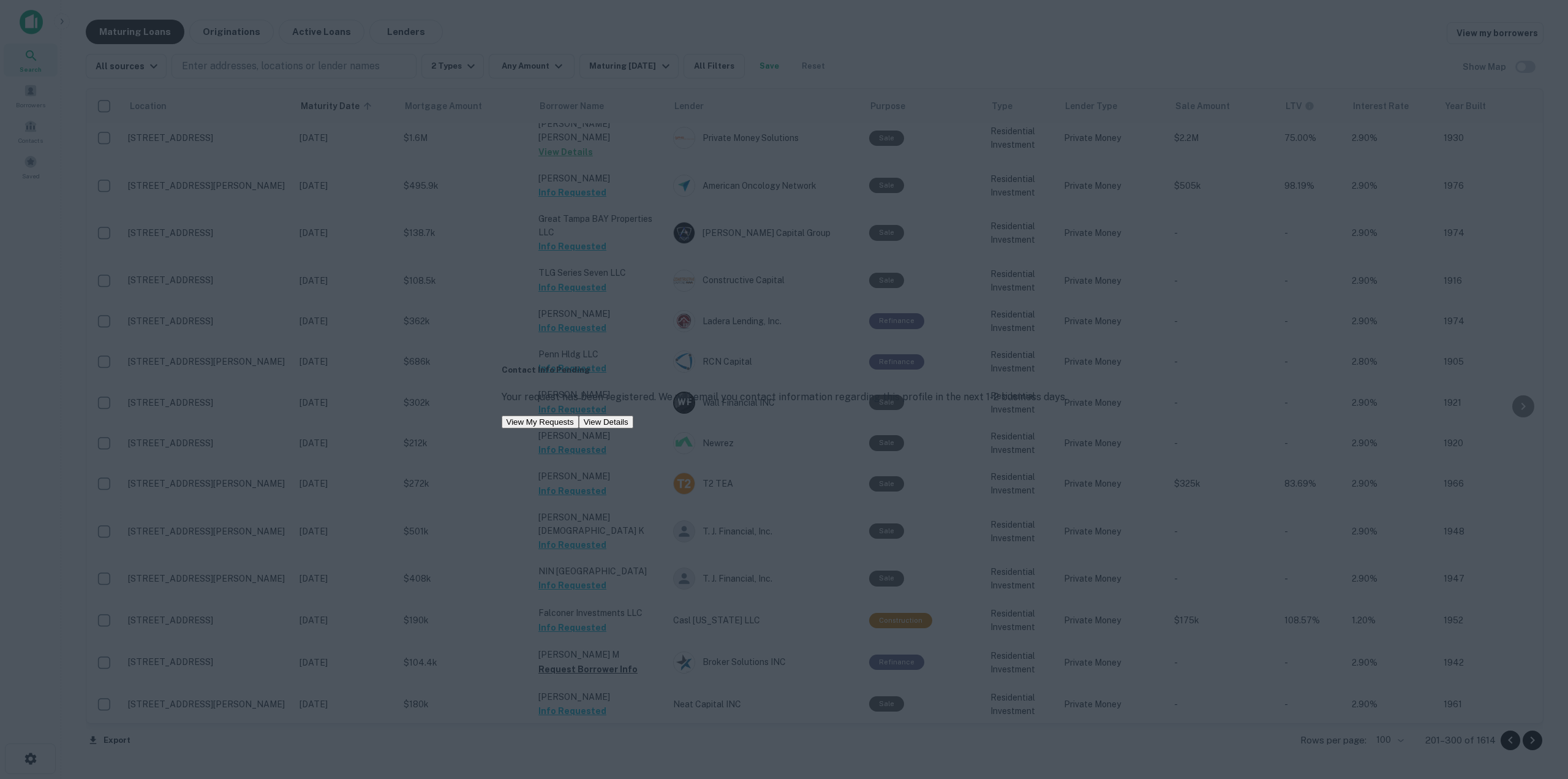
click at [663, 364] on div "Contact Info Pending Your request has been registered. We will email you contac…" at bounding box center [784, 396] width 566 height 65
click at [637, 303] on div "Contact Info Pending Your request has been registered. We will email you contac…" at bounding box center [784, 389] width 1568 height 779
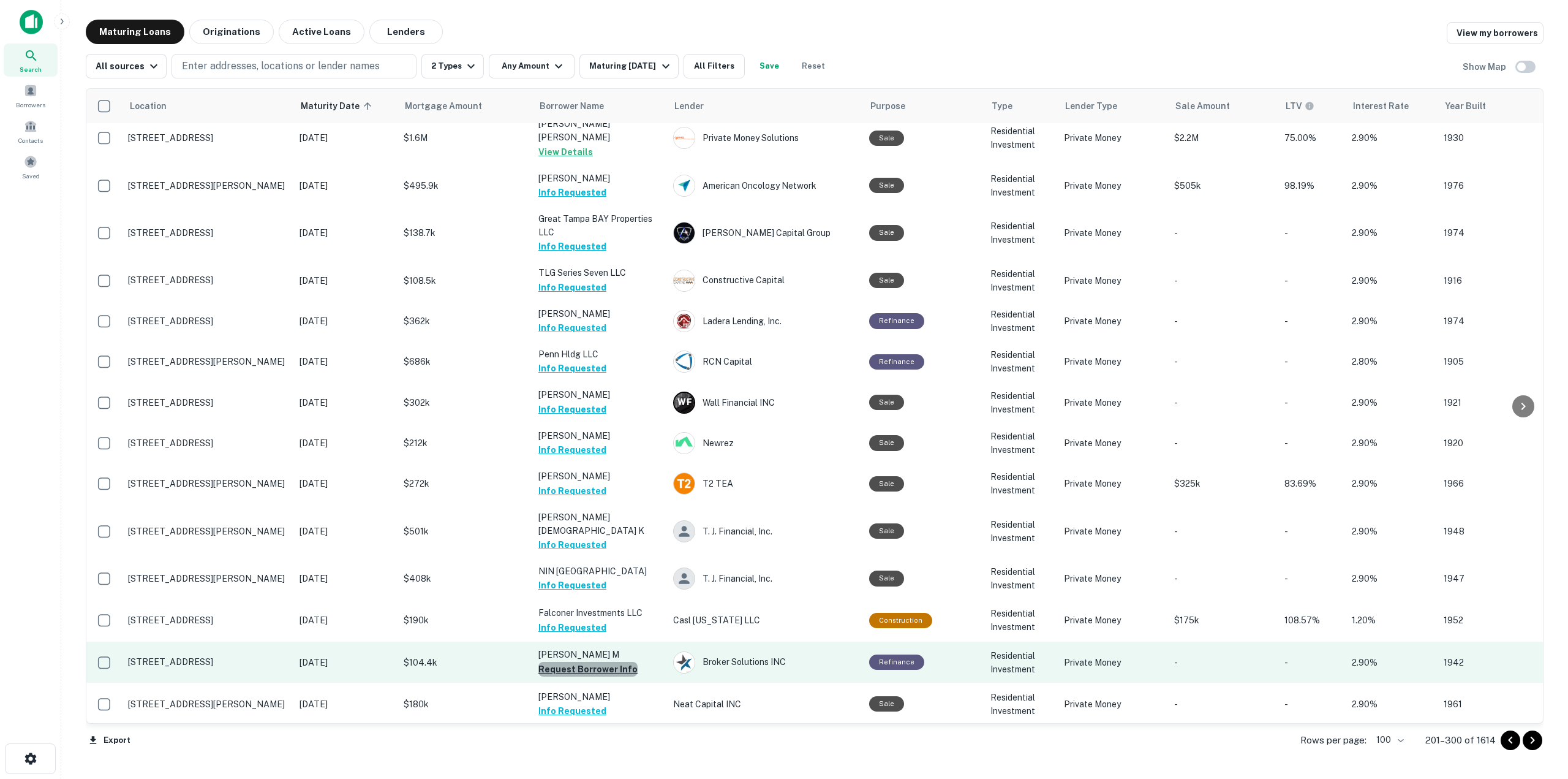
click at [599, 662] on button "Request Borrower Info" at bounding box center [588, 669] width 100 height 15
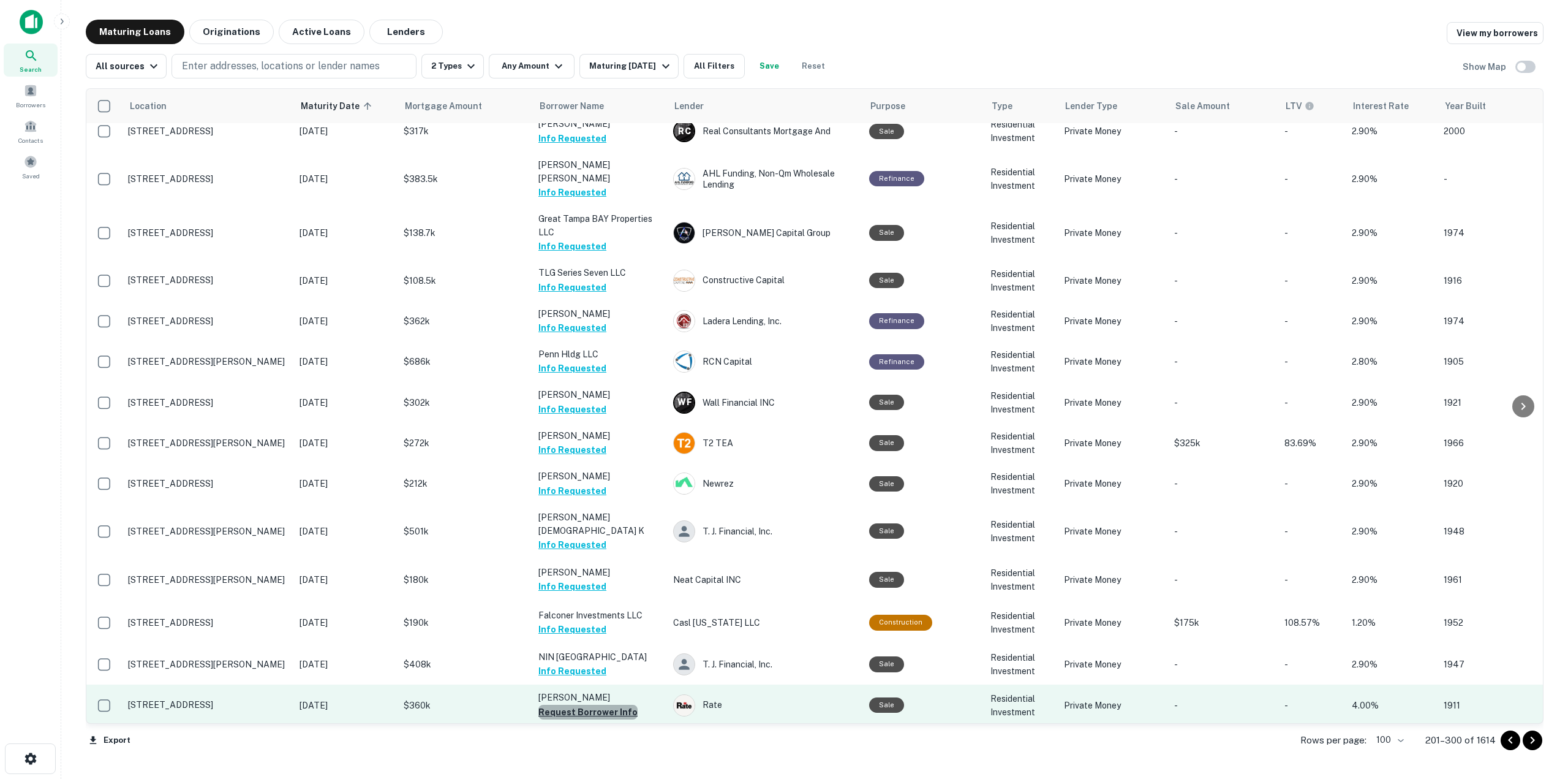
click at [606, 705] on button "Request Borrower Info" at bounding box center [588, 712] width 100 height 15
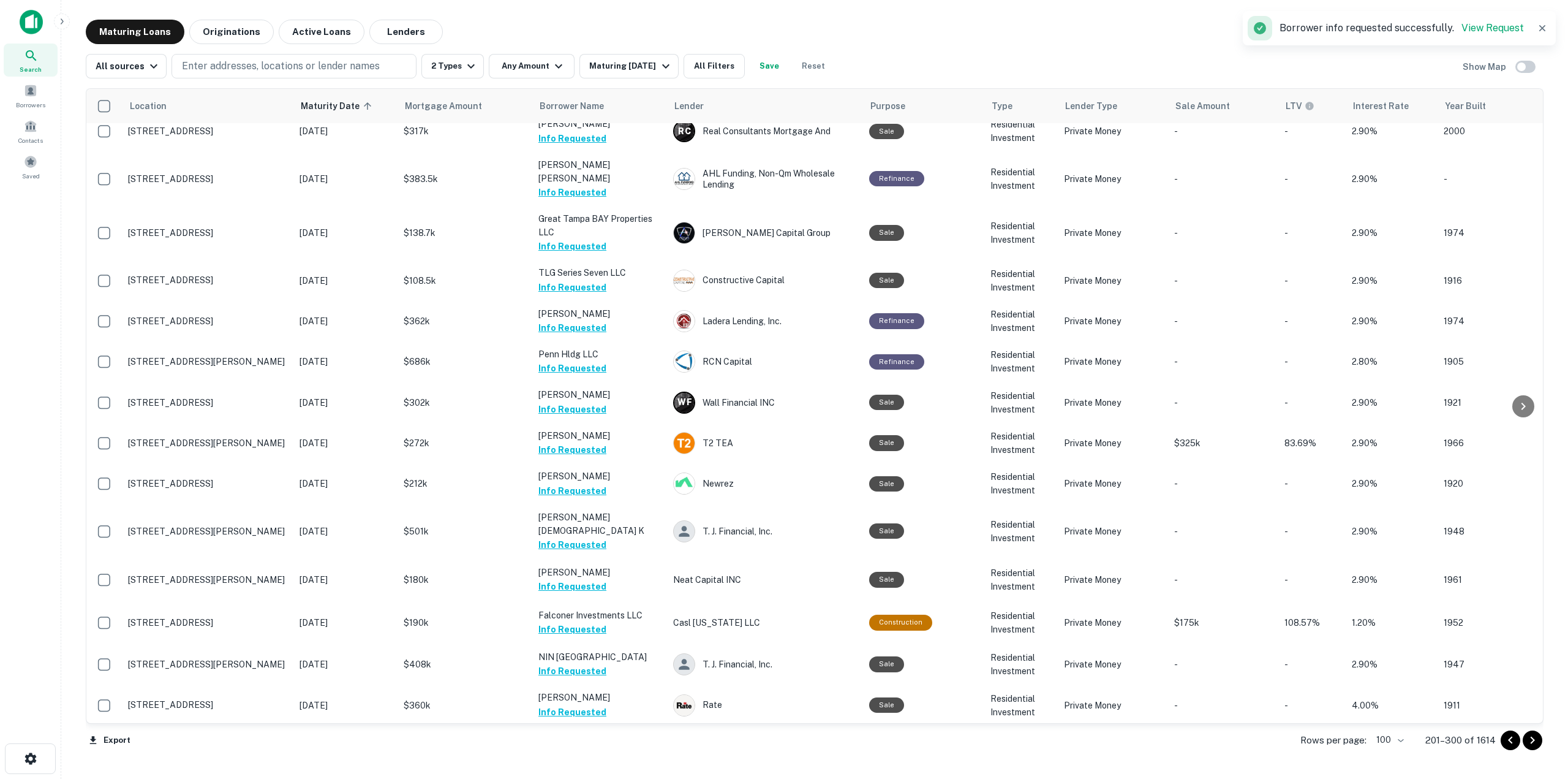
click at [617, 745] on button "Request Borrower Info" at bounding box center [588, 753] width 100 height 15
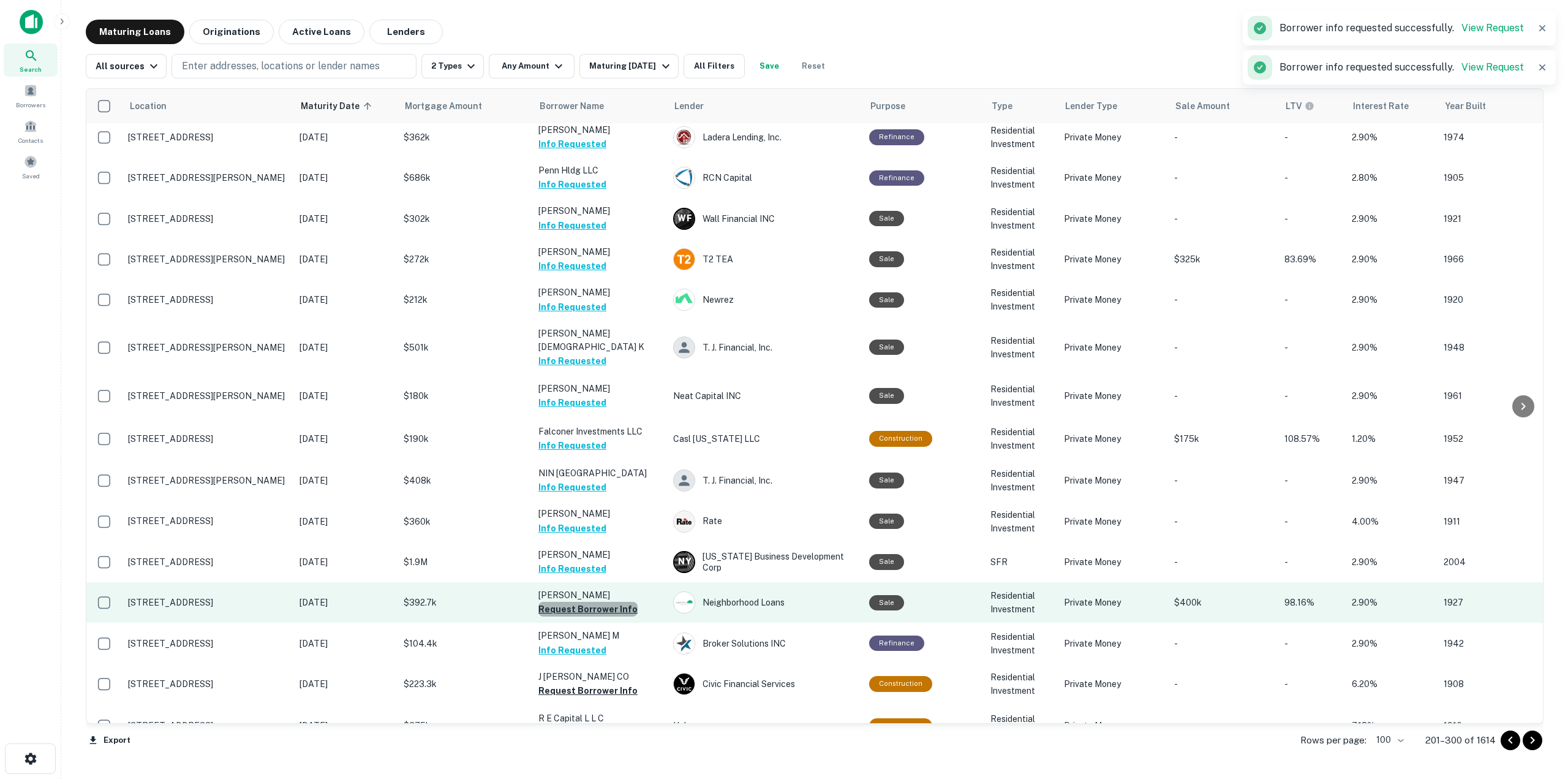
click at [614, 602] on button "Request Borrower Info" at bounding box center [588, 610] width 100 height 15
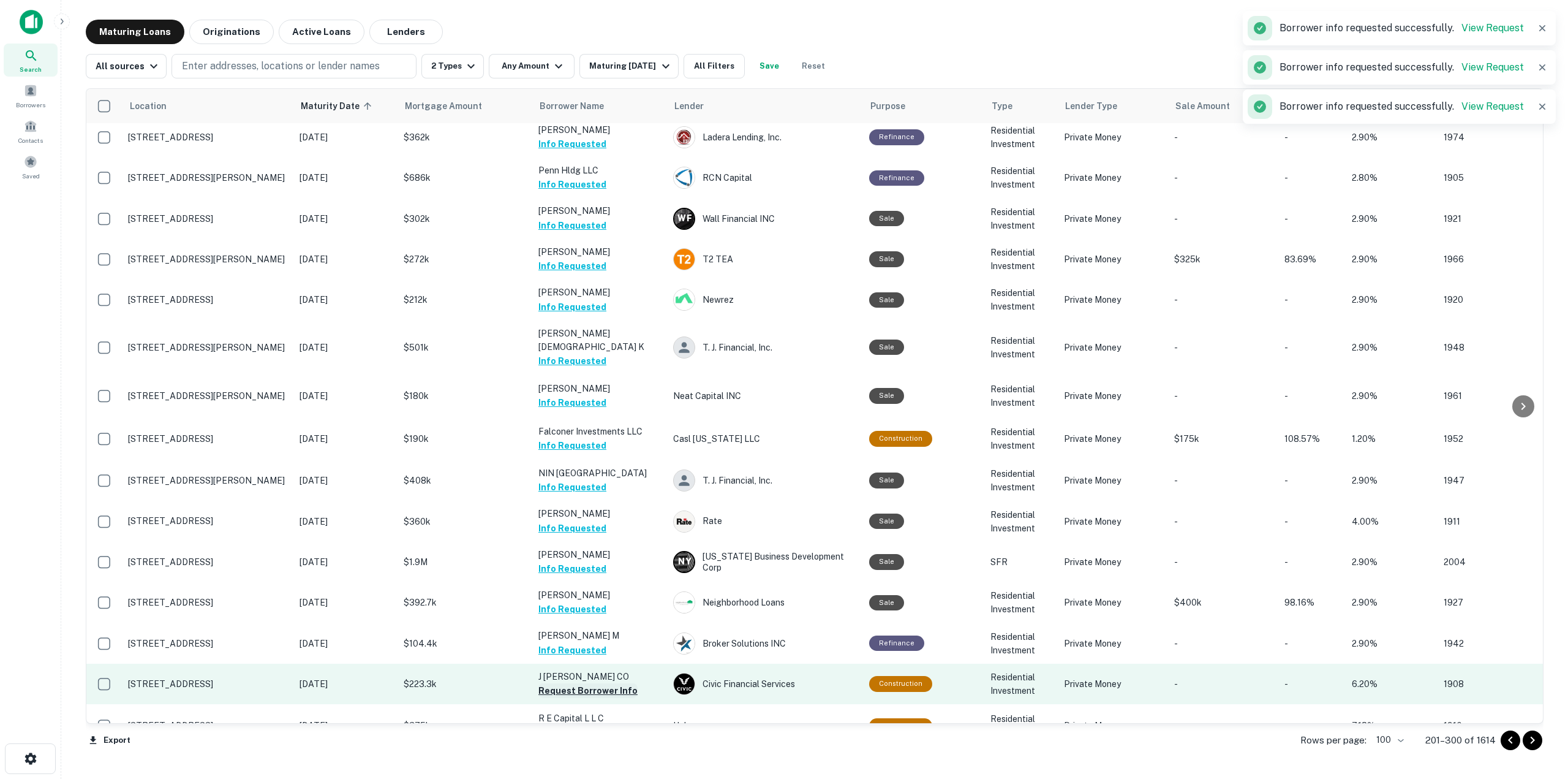
click at [616, 683] on button "Request Borrower Info" at bounding box center [588, 691] width 100 height 15
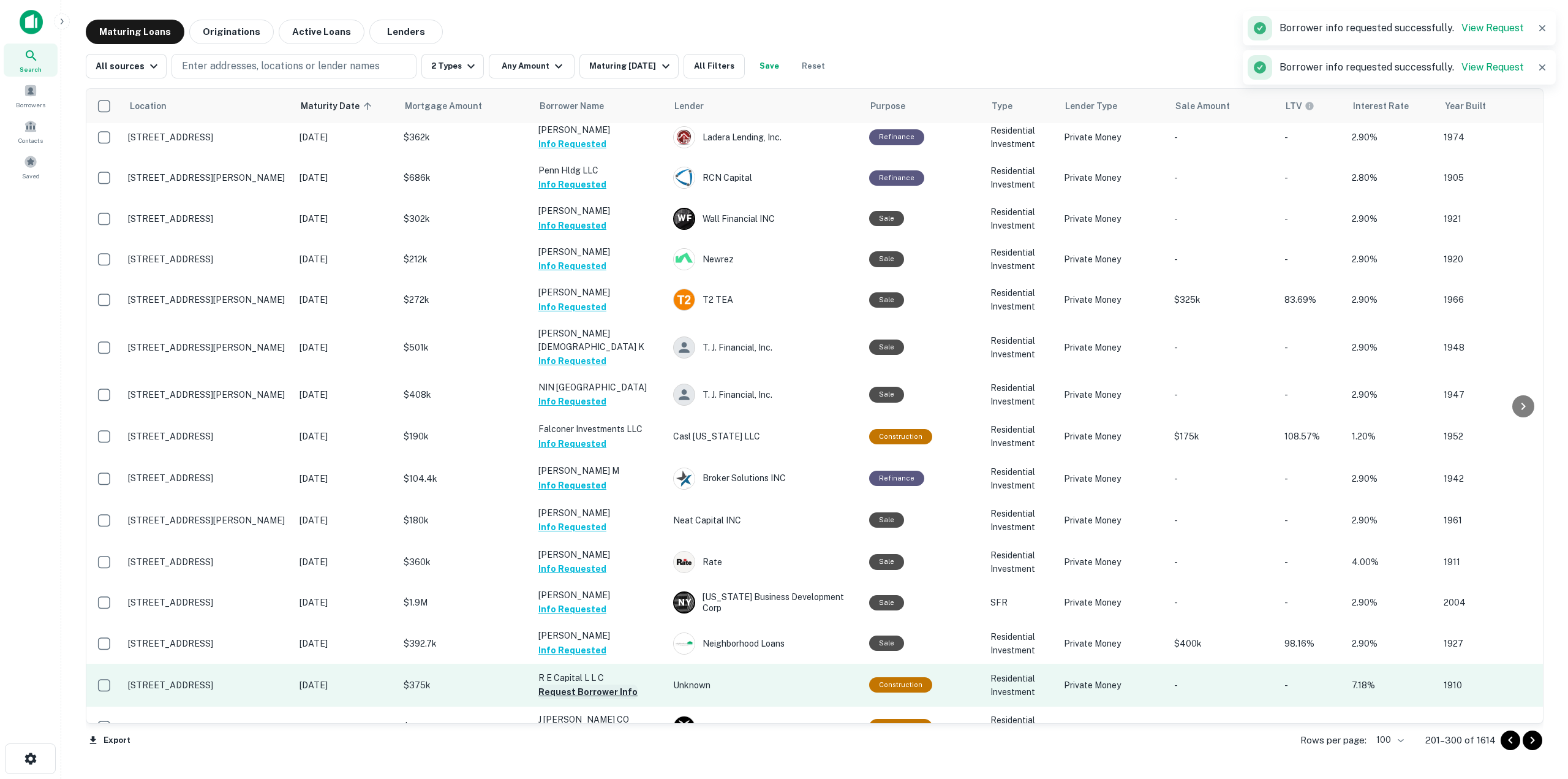
click at [623, 684] on button "Request Borrower Info" at bounding box center [588, 692] width 100 height 15
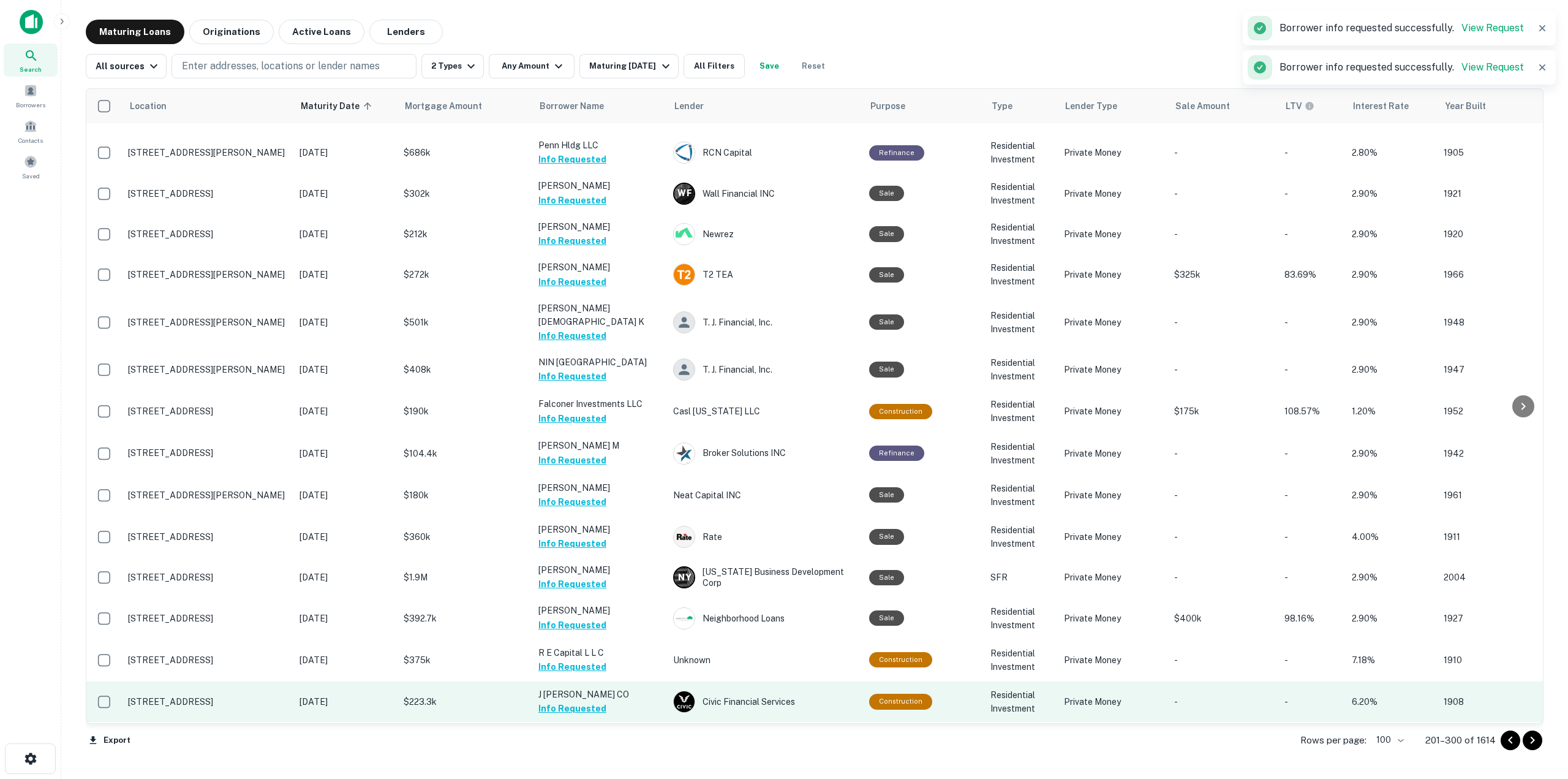
scroll to position [3517, 0]
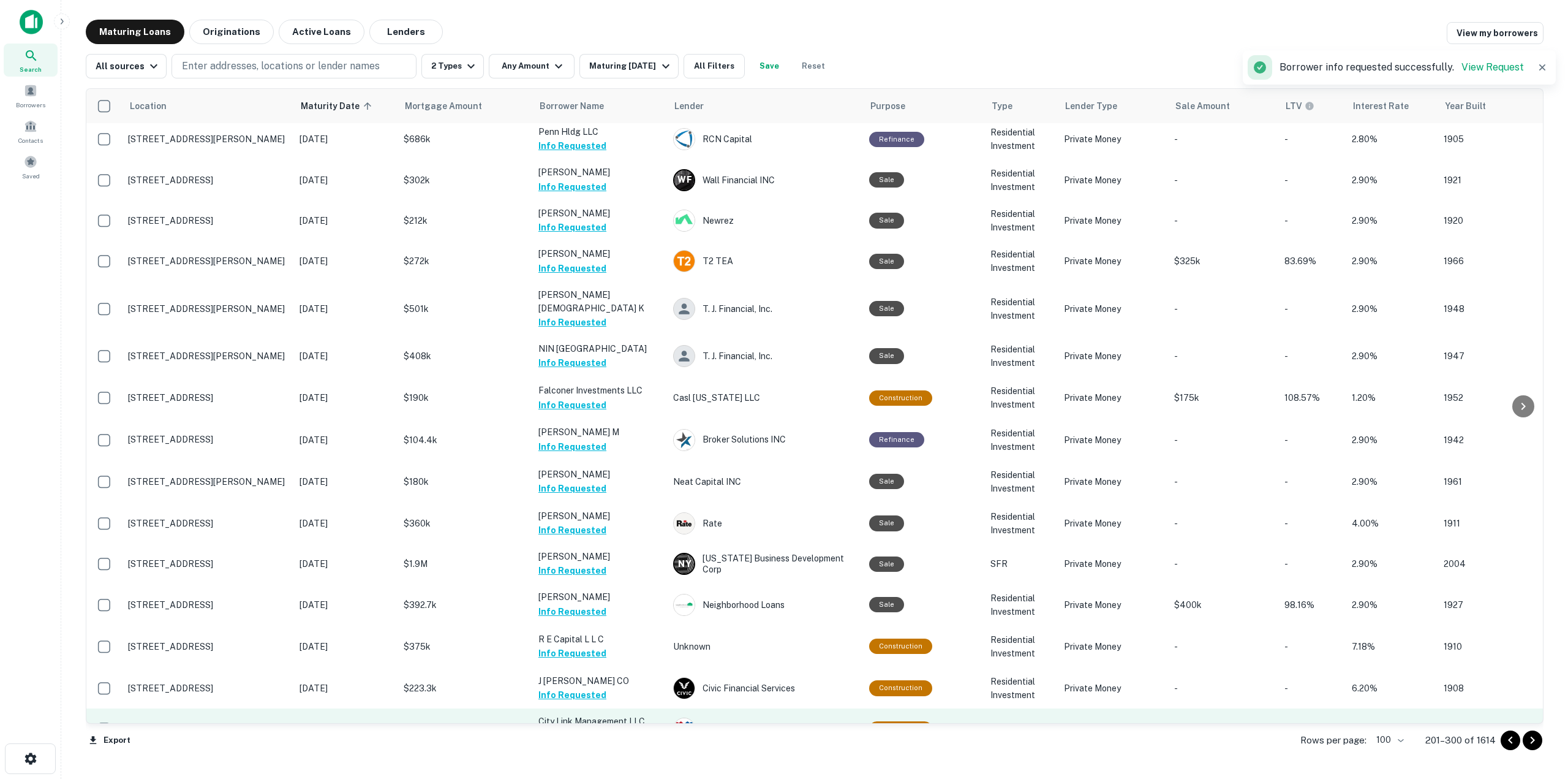
click at [614, 729] on button "Request Borrower Info" at bounding box center [588, 736] width 100 height 15
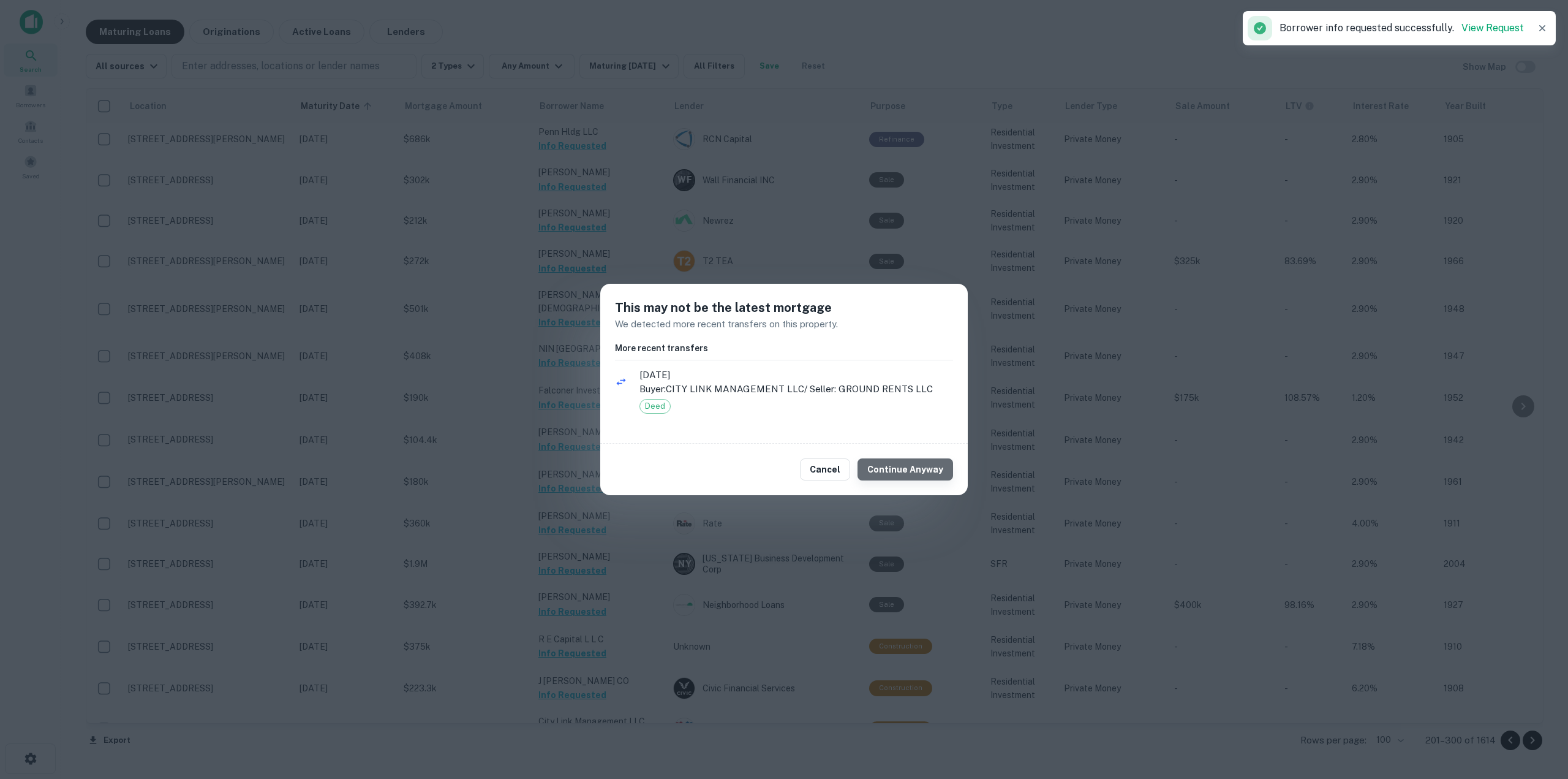
click at [918, 463] on button "Continue Anyway" at bounding box center [905, 469] width 96 height 22
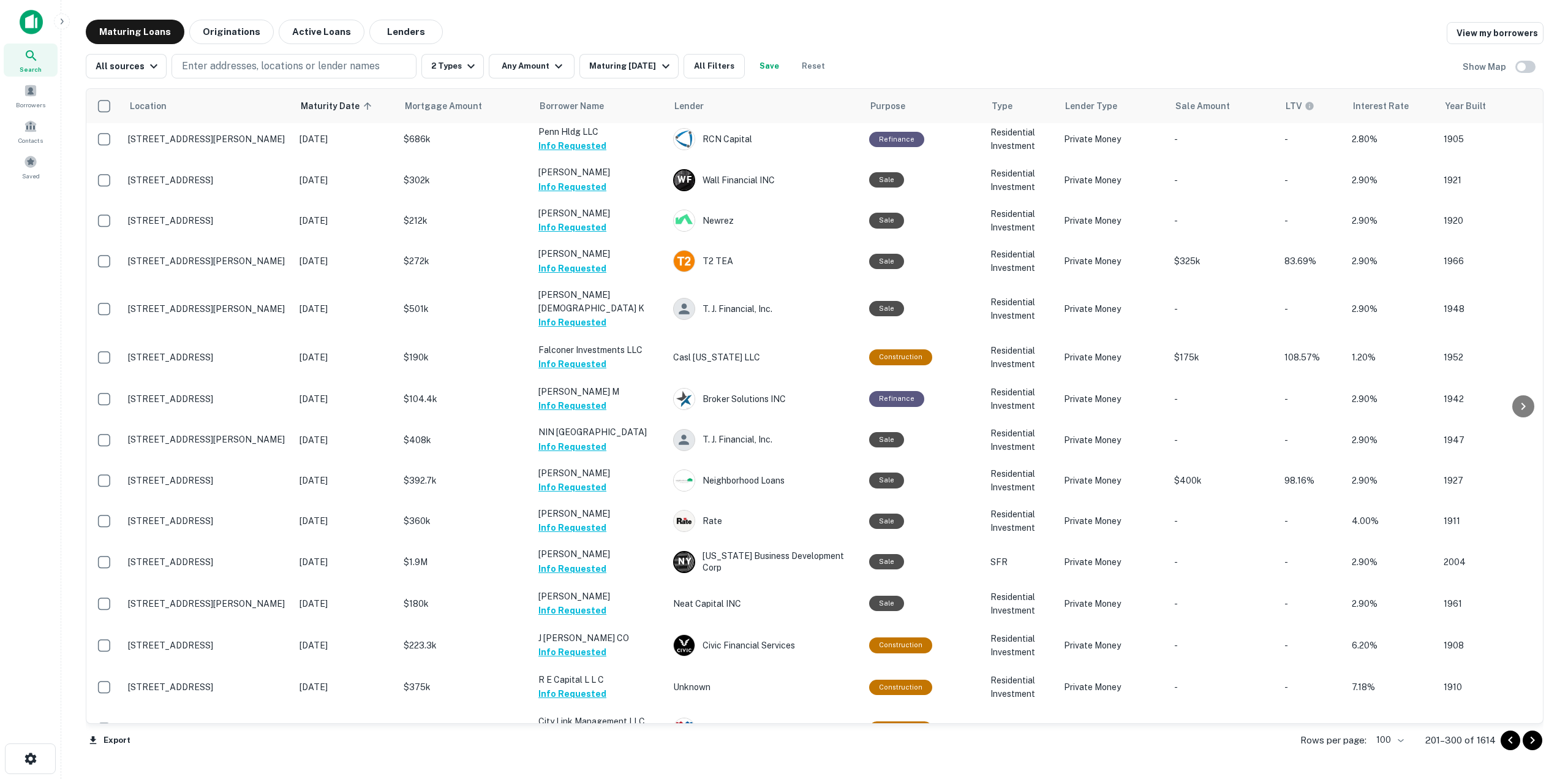
click at [580, 769] on button "Request Borrower Info" at bounding box center [588, 776] width 100 height 15
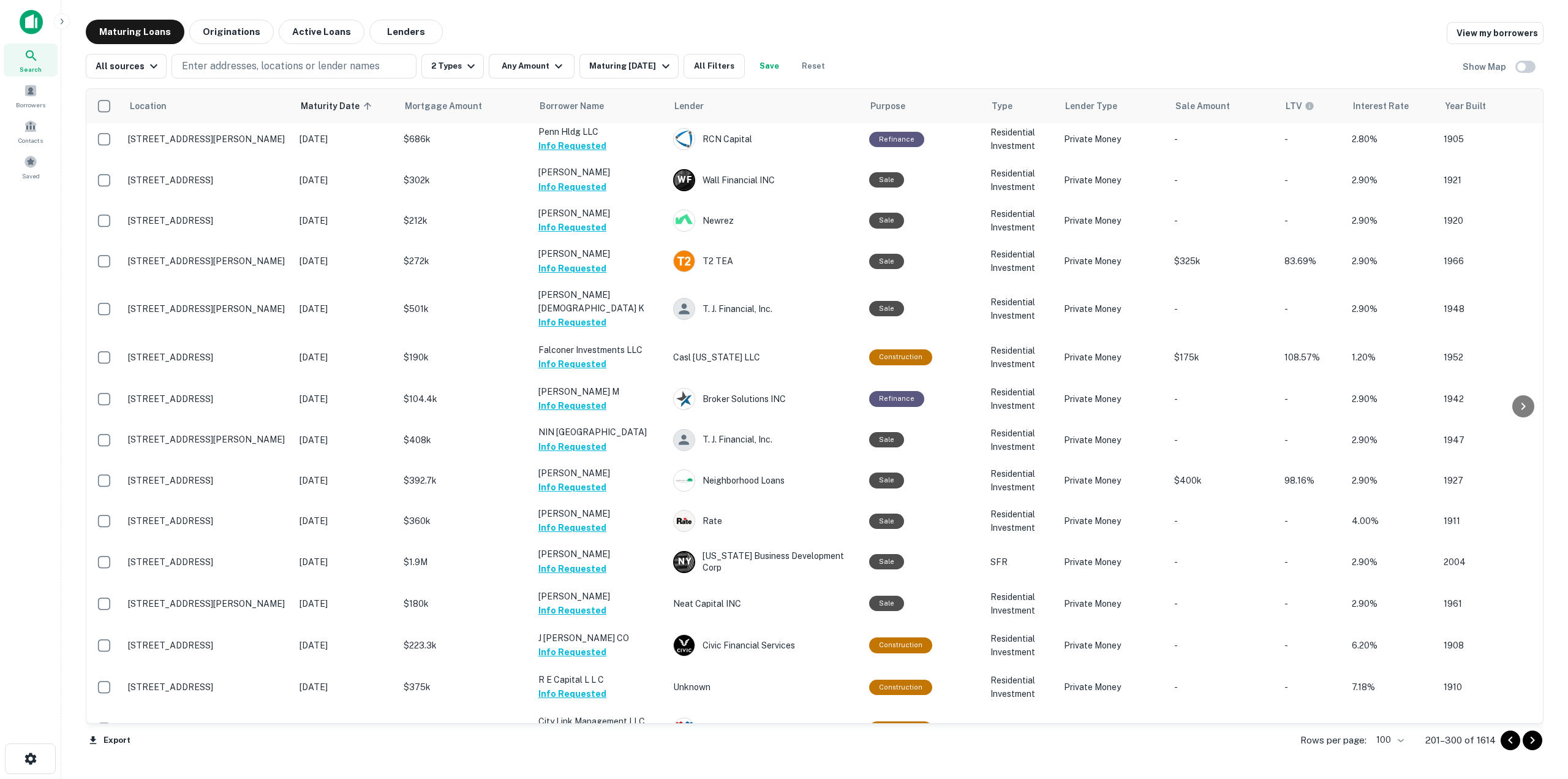
click at [1531, 742] on icon "Go to next page" at bounding box center [1533, 740] width 15 height 15
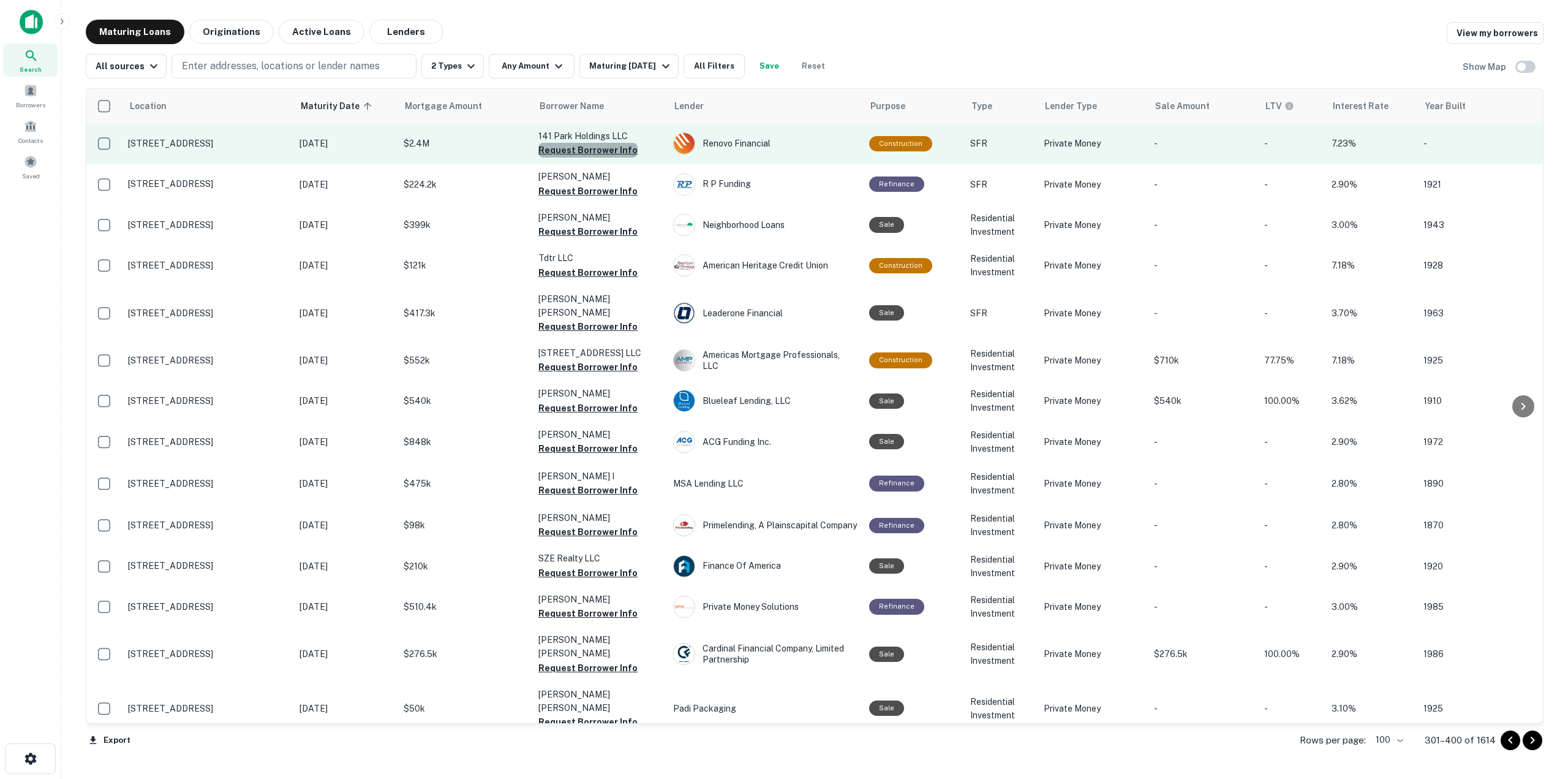
click at [602, 150] on button "Request Borrower Info" at bounding box center [588, 150] width 100 height 15
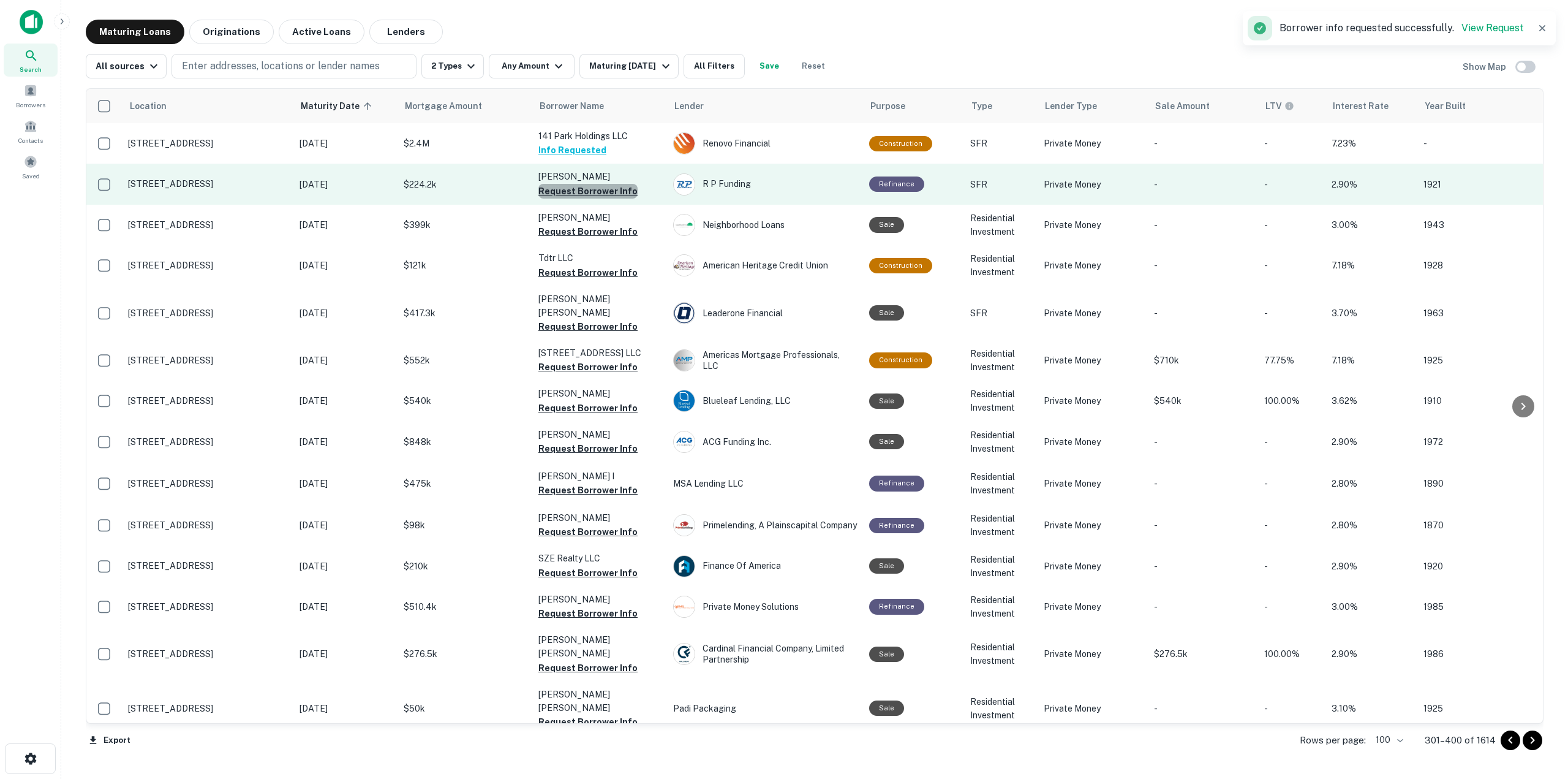
click at [610, 191] on button "Request Borrower Info" at bounding box center [588, 192] width 100 height 15
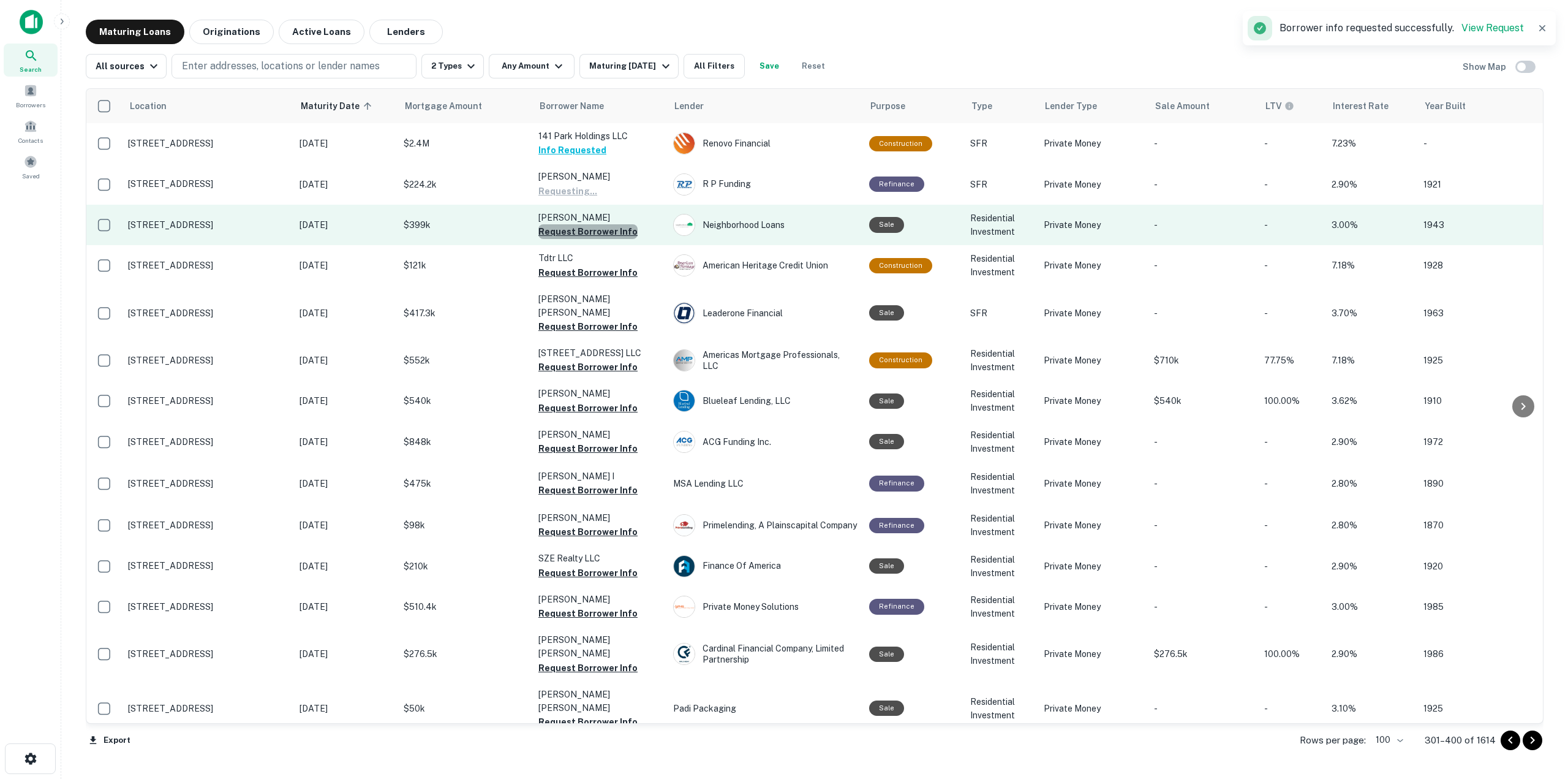
click at [612, 231] on button "Request Borrower Info" at bounding box center [588, 232] width 100 height 15
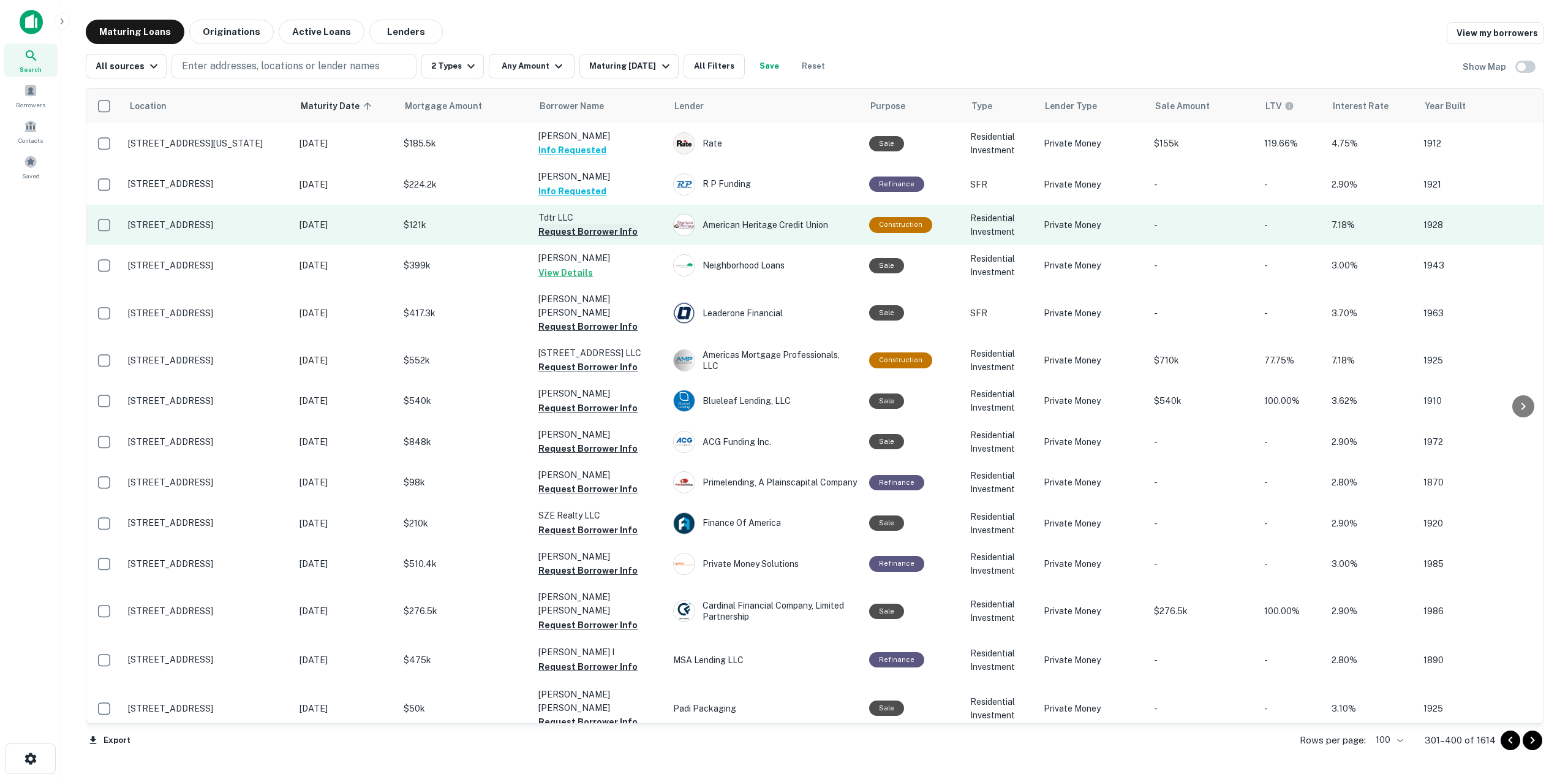
click at [610, 228] on button "Request Borrower Info" at bounding box center [588, 232] width 100 height 15
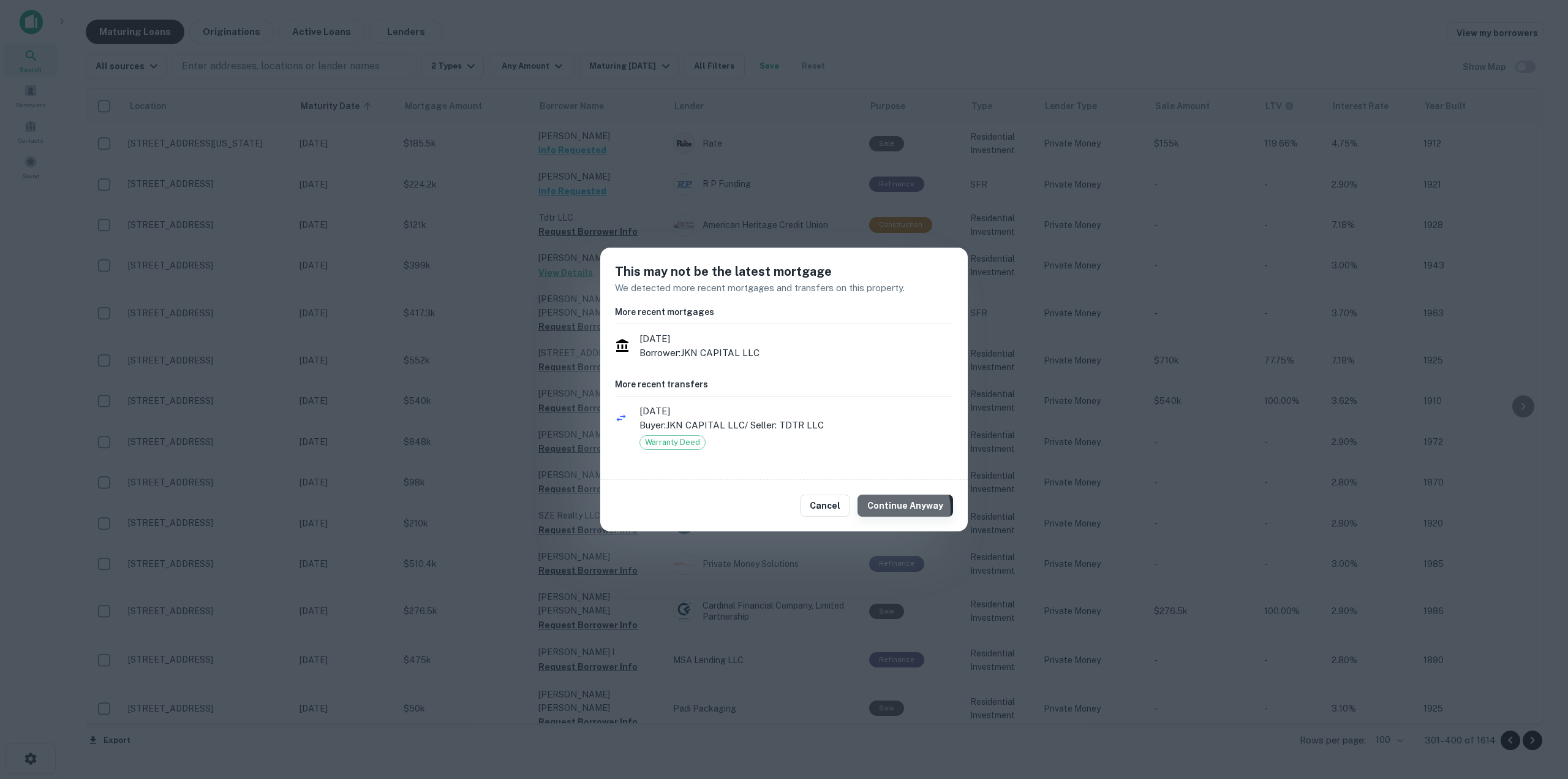
click at [900, 509] on button "Continue Anyway" at bounding box center [905, 505] width 96 height 22
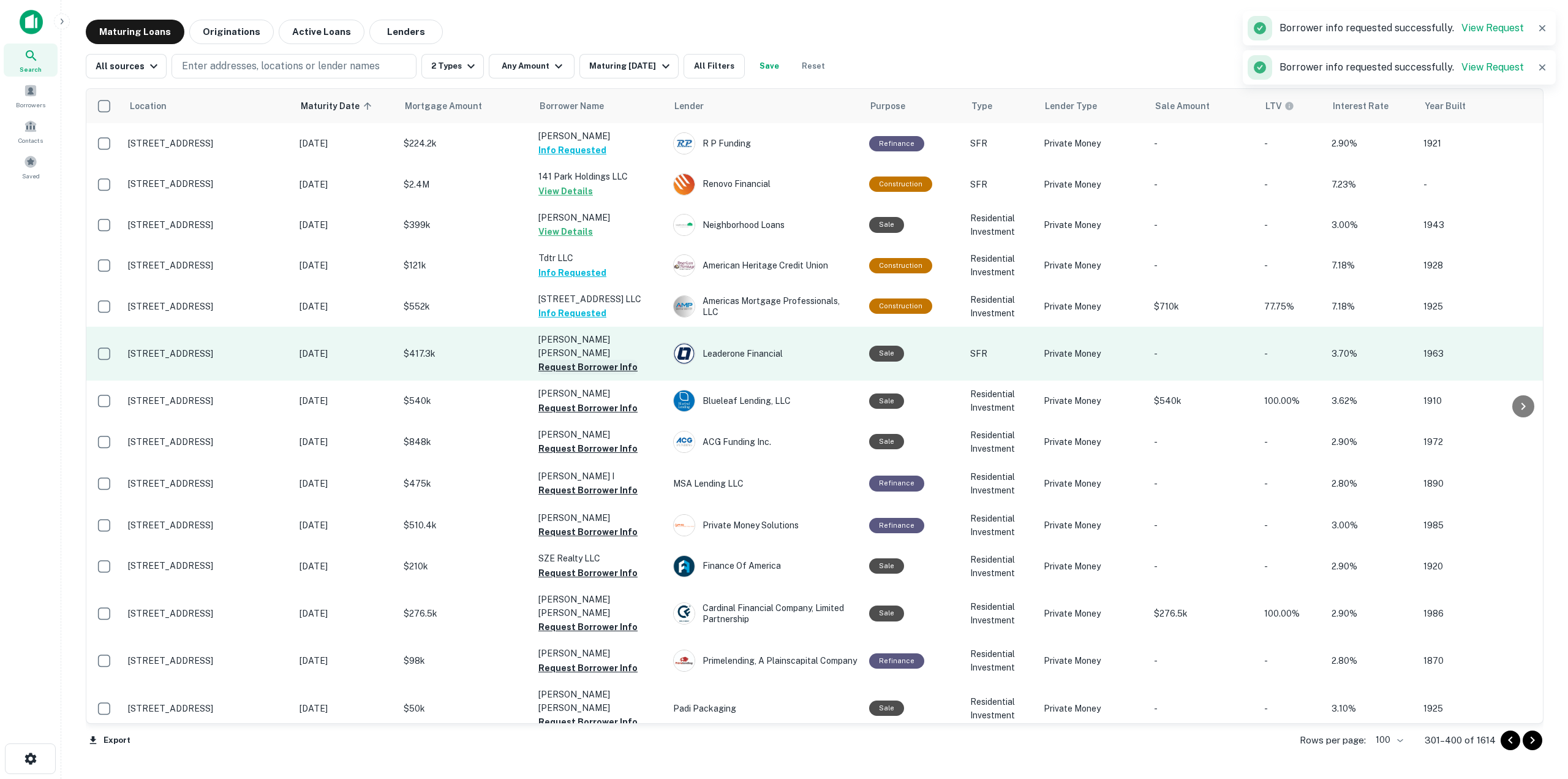
click at [596, 359] on button "Request Borrower Info" at bounding box center [588, 367] width 100 height 15
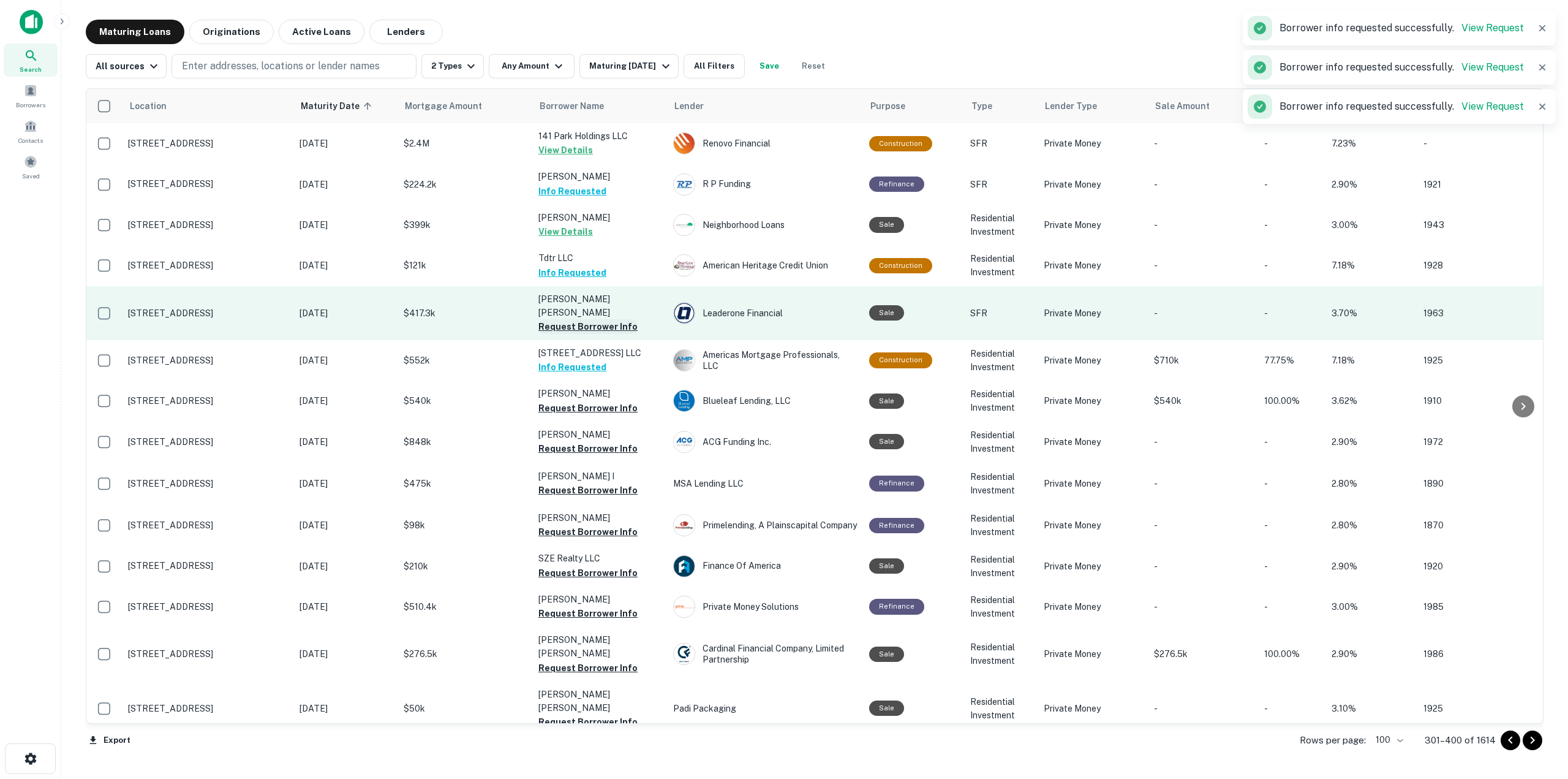
click at [610, 319] on button "Request Borrower Info" at bounding box center [588, 327] width 100 height 15
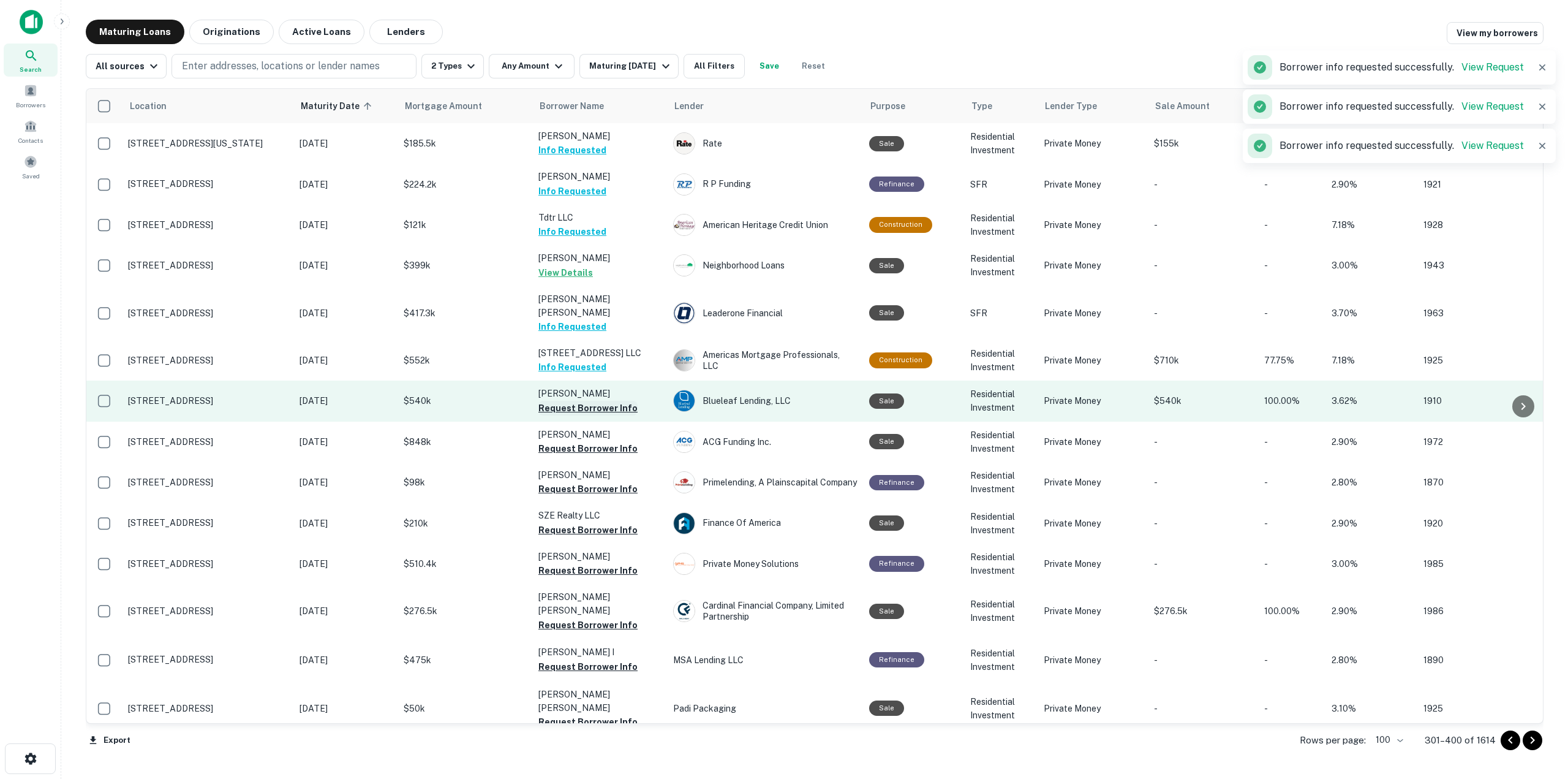
click at [600, 401] on button "Request Borrower Info" at bounding box center [588, 409] width 100 height 15
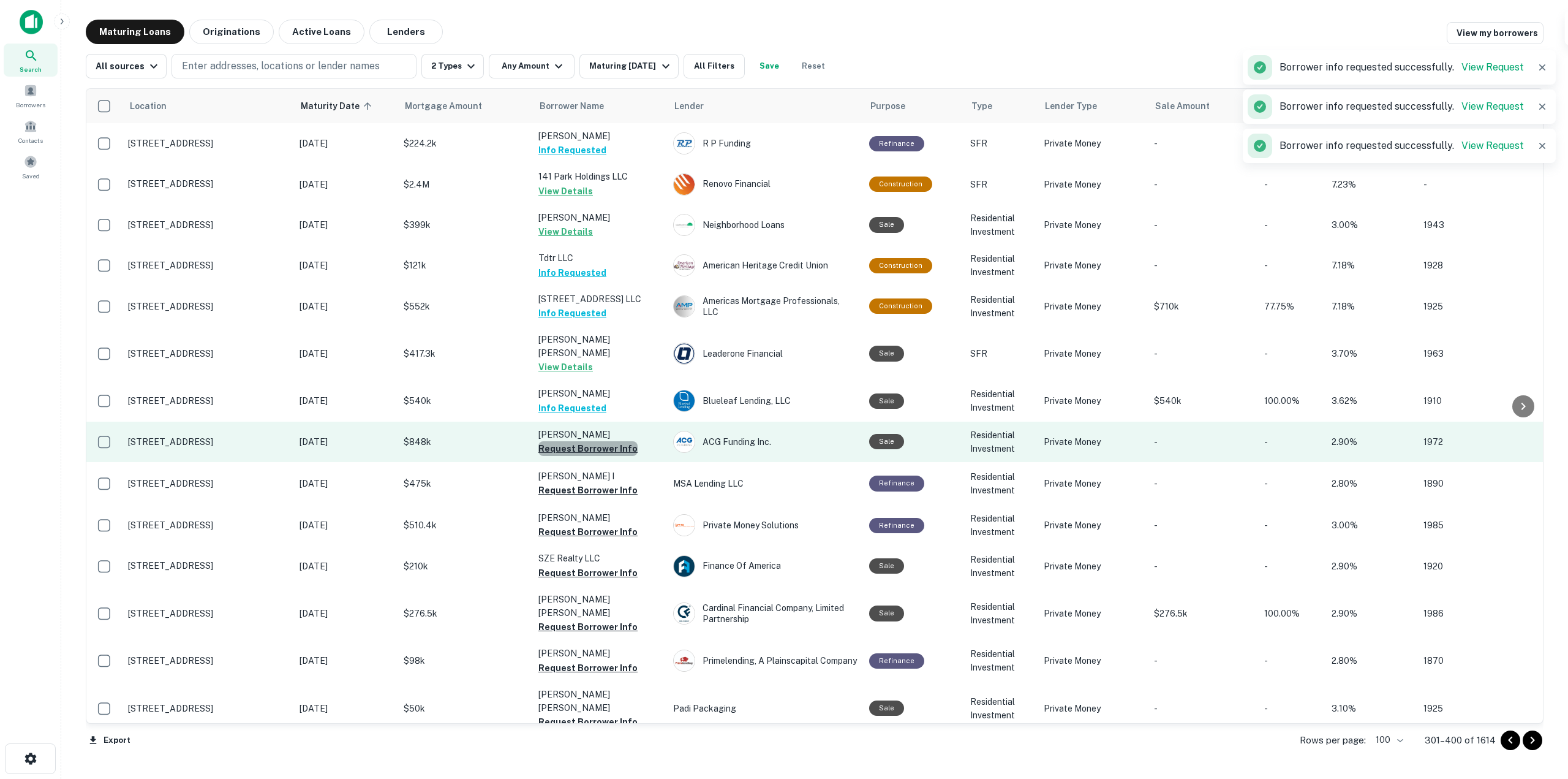
click at [614, 441] on button "Request Borrower Info" at bounding box center [588, 449] width 100 height 15
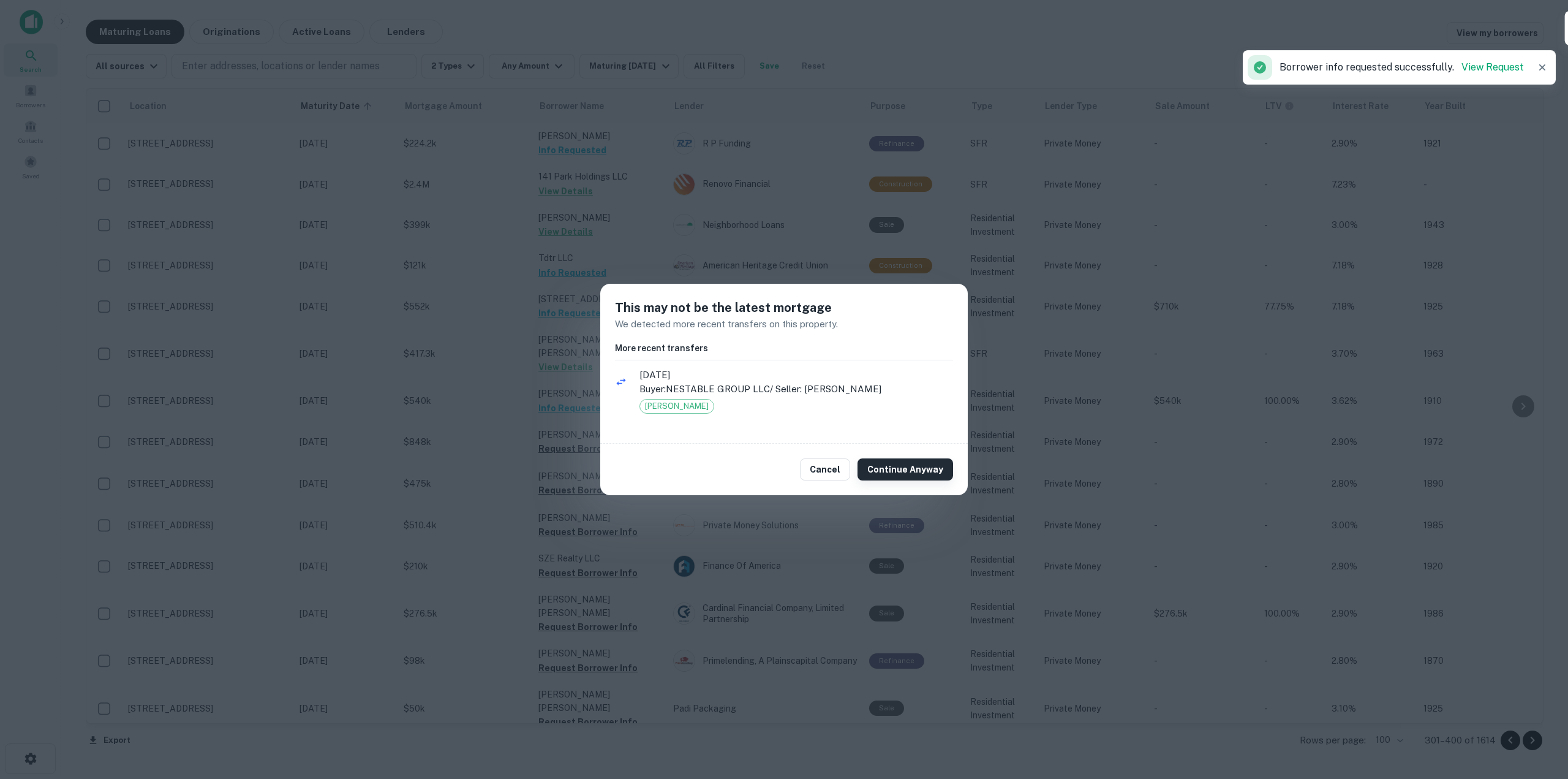
click at [875, 468] on button "Continue Anyway" at bounding box center [905, 469] width 96 height 22
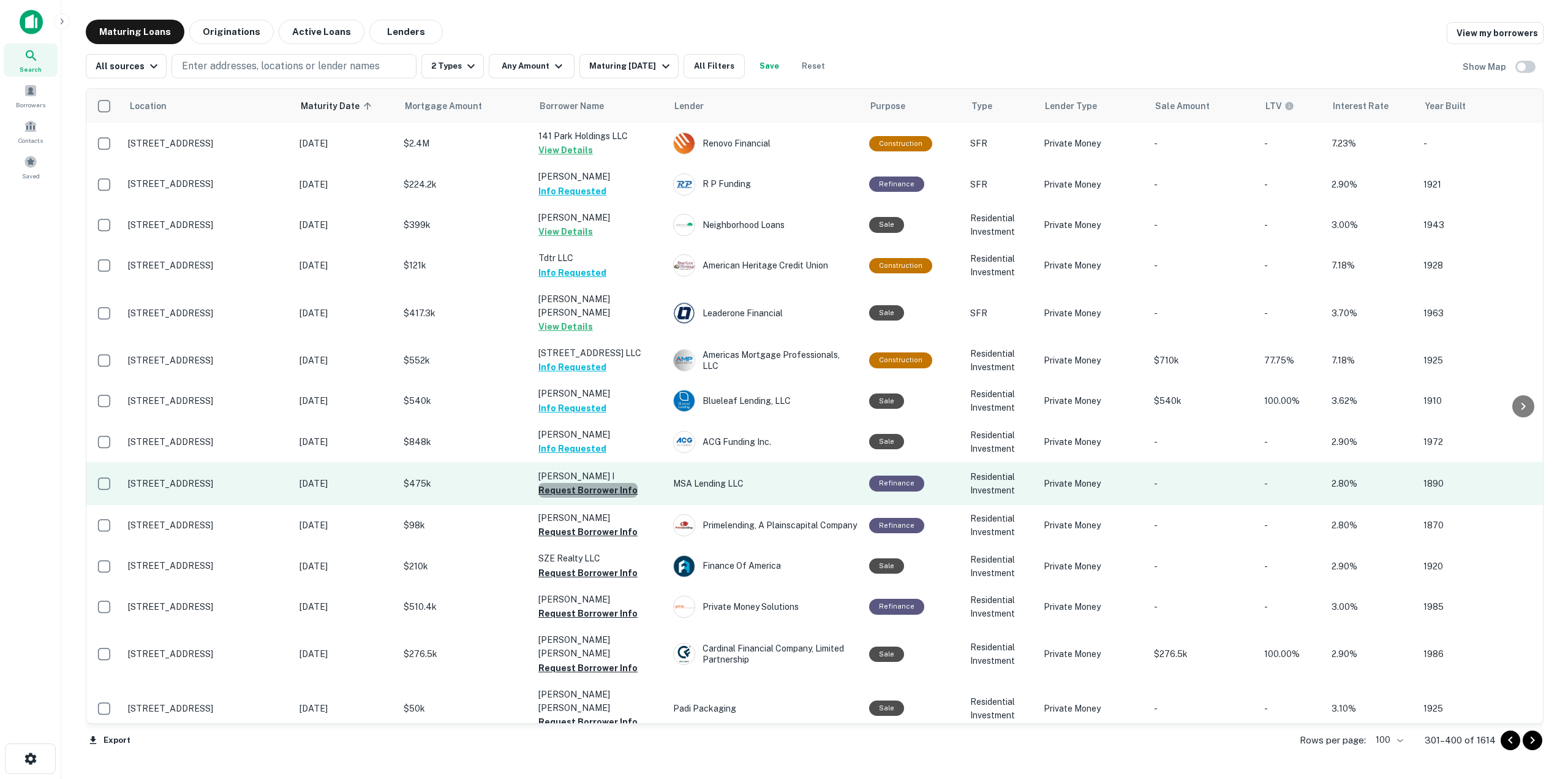
click at [620, 483] on button "Request Borrower Info" at bounding box center [588, 490] width 100 height 15
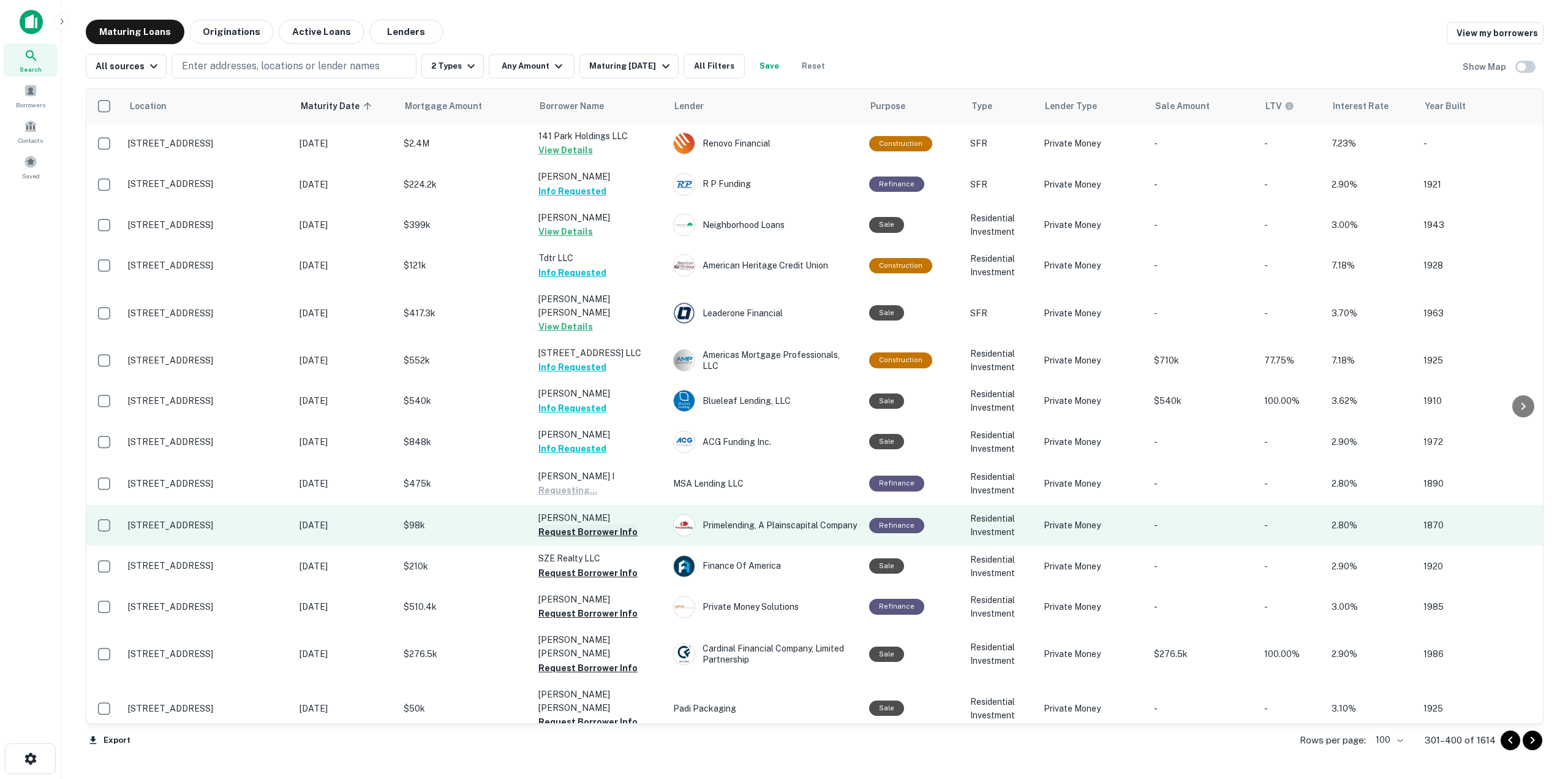
click at [625, 525] on button "Request Borrower Info" at bounding box center [588, 532] width 100 height 15
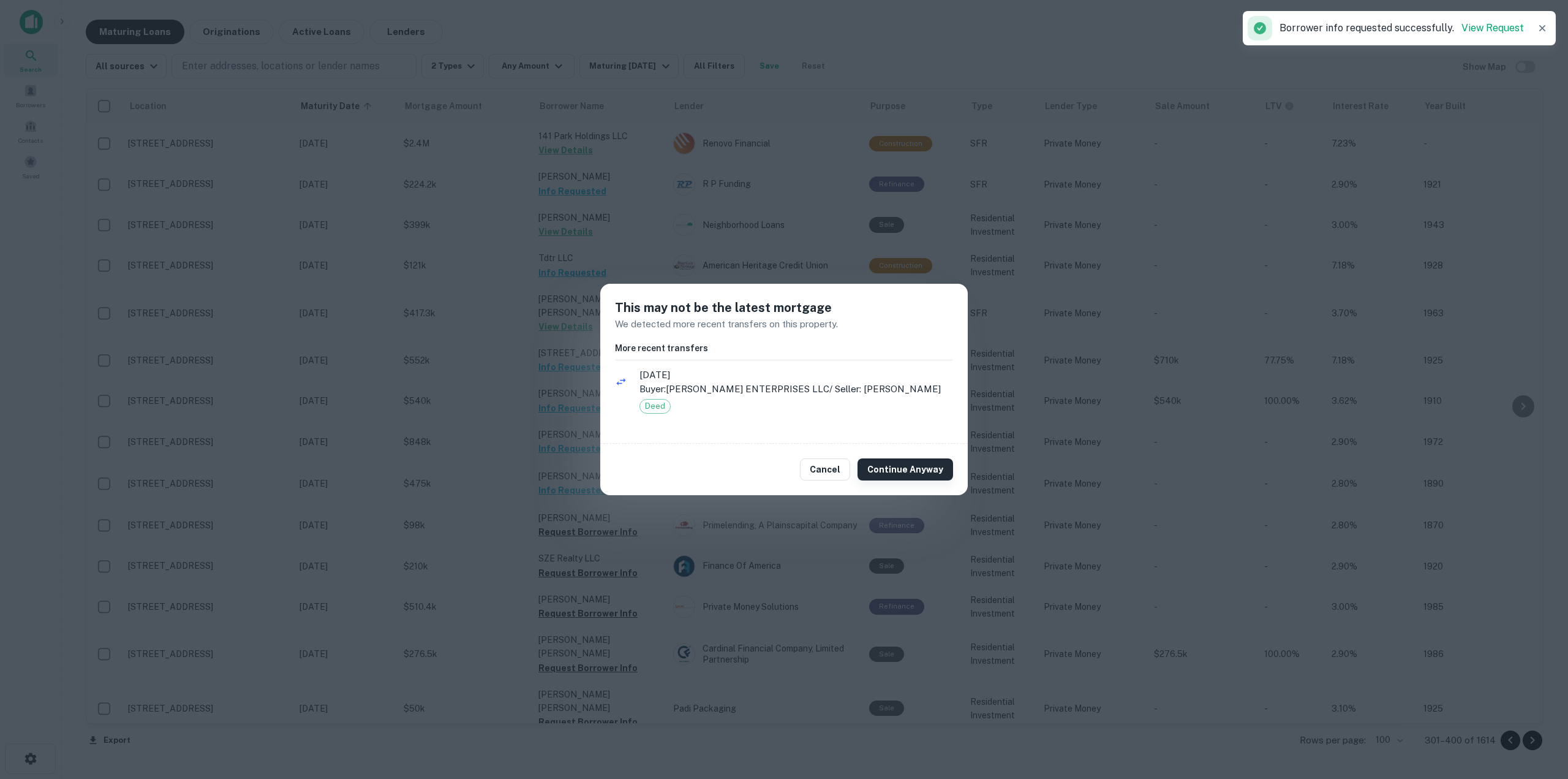
click at [910, 473] on button "Continue Anyway" at bounding box center [905, 469] width 96 height 22
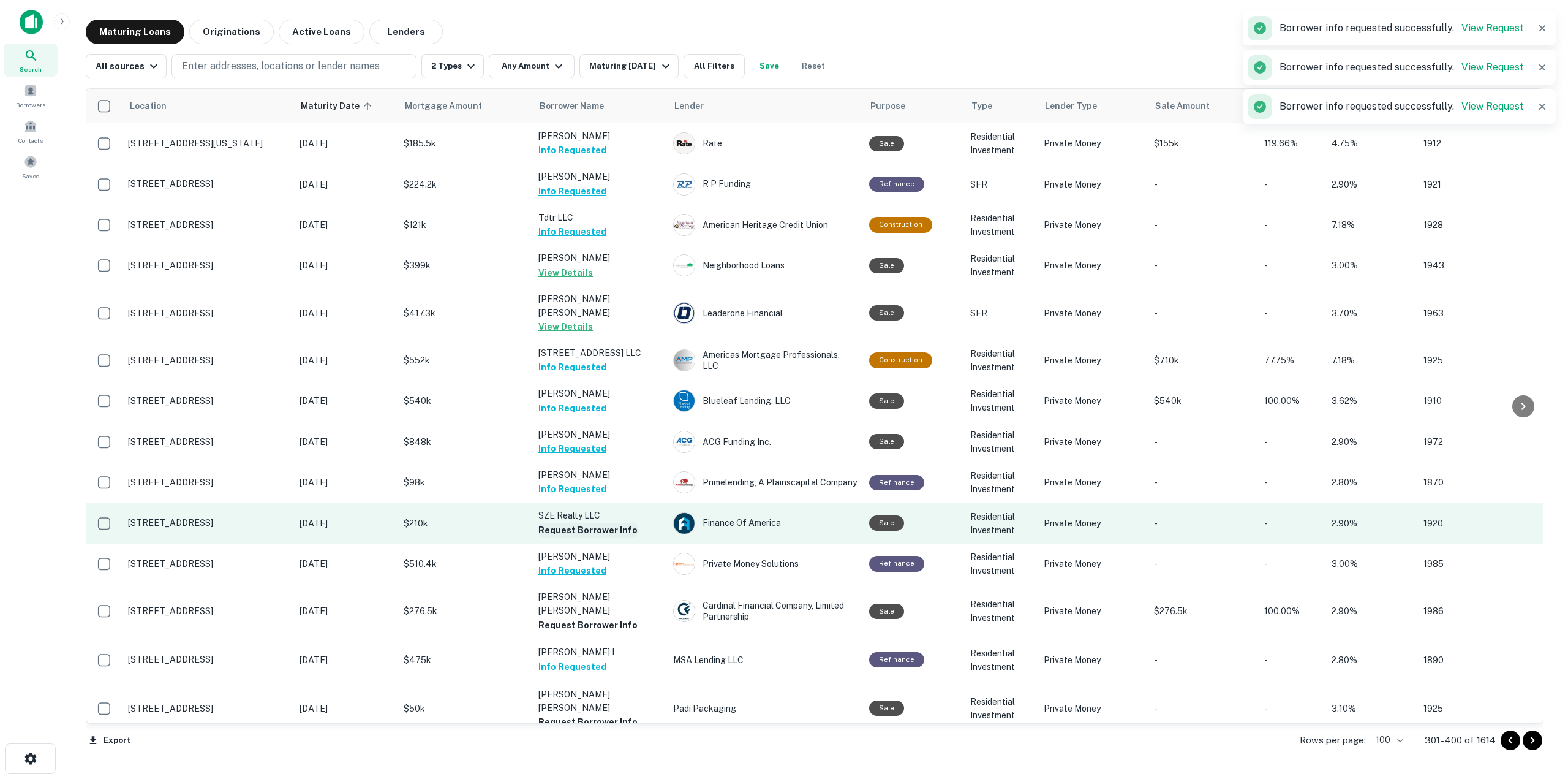
click at [622, 523] on button "Request Borrower Info" at bounding box center [588, 531] width 100 height 15
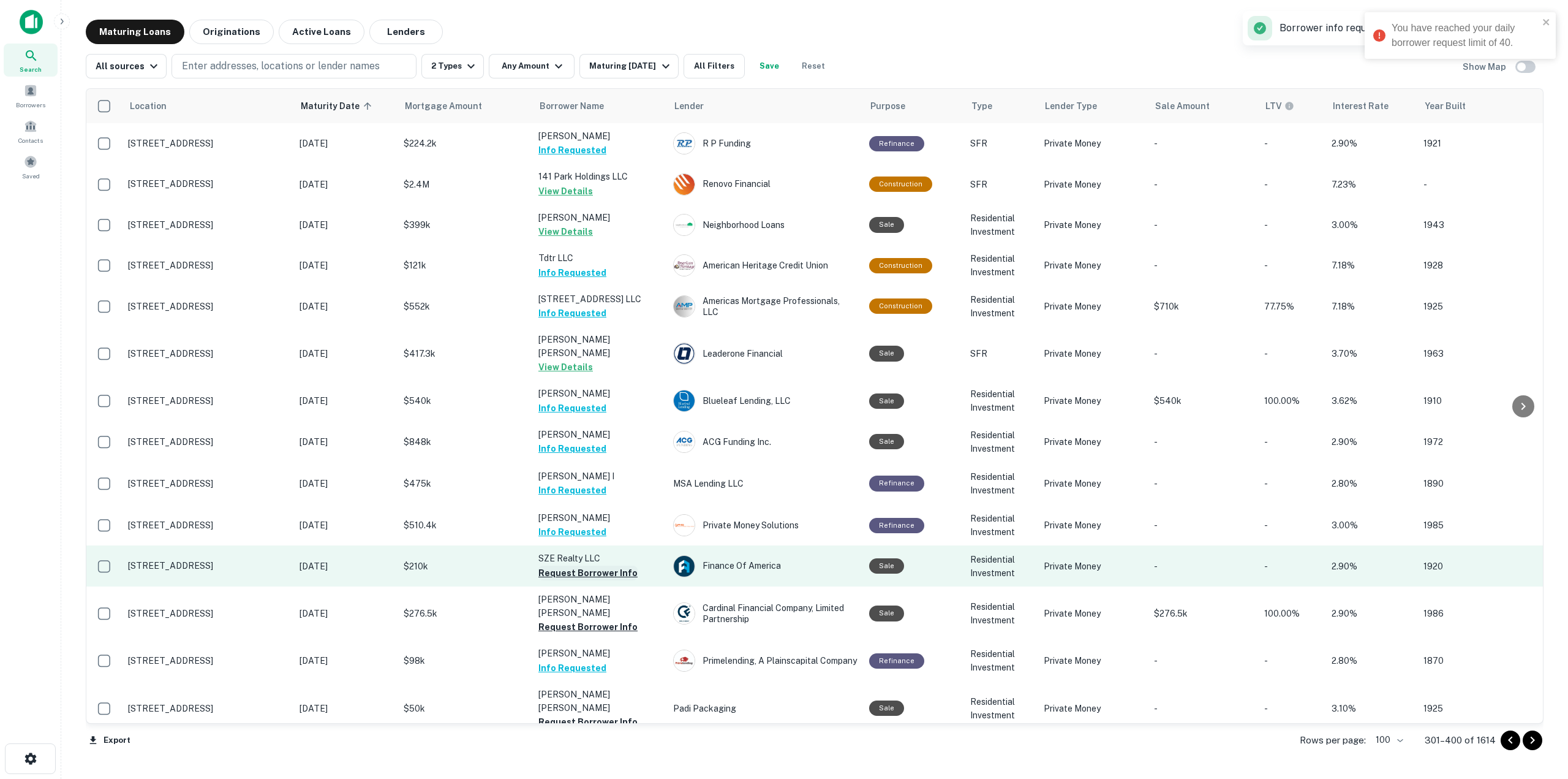
click at [618, 566] on button "Request Borrower Info" at bounding box center [588, 573] width 100 height 15
click at [620, 566] on button "Request Borrower Info" at bounding box center [588, 573] width 100 height 15
